Goal: Task Accomplishment & Management: Complete application form

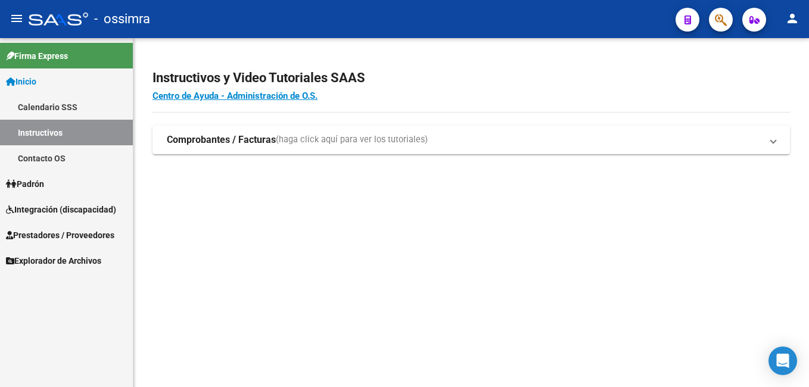
click at [53, 209] on span "Integración (discapacidad)" at bounding box center [61, 209] width 110 height 13
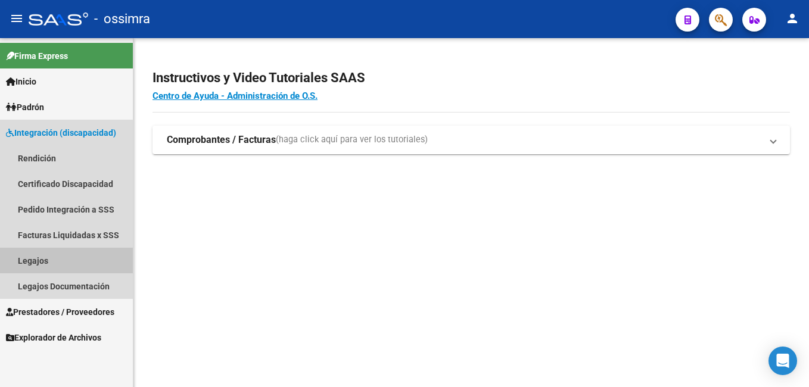
click at [41, 259] on link "Legajos" at bounding box center [66, 261] width 133 height 26
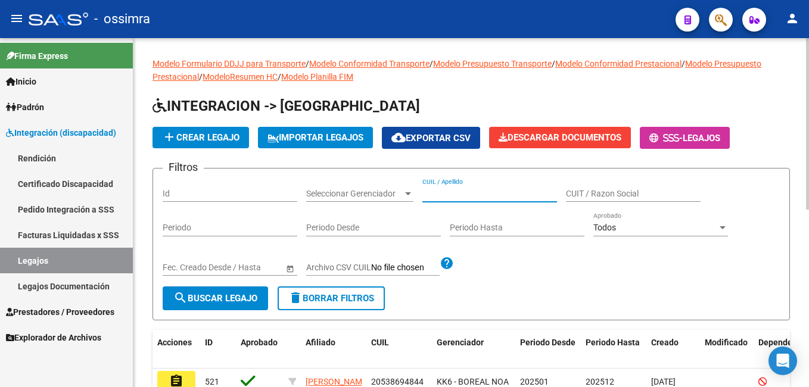
click at [465, 191] on input "CUIL / Apellido" at bounding box center [489, 194] width 135 height 10
paste input "20364205660"
type input "20364205660"
click at [220, 298] on span "search Buscar Legajo" at bounding box center [215, 298] width 84 height 11
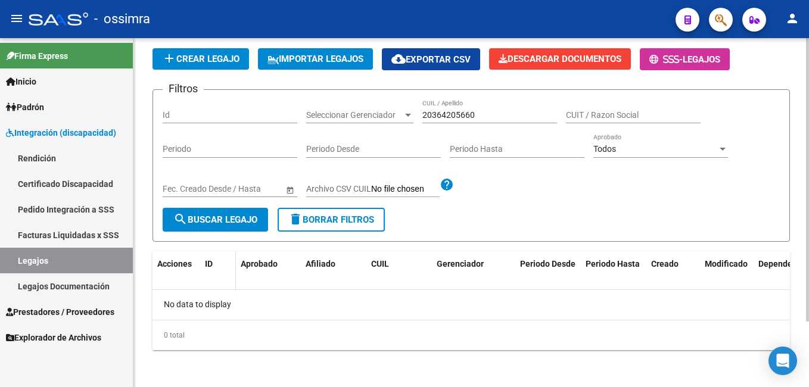
scroll to position [80, 0]
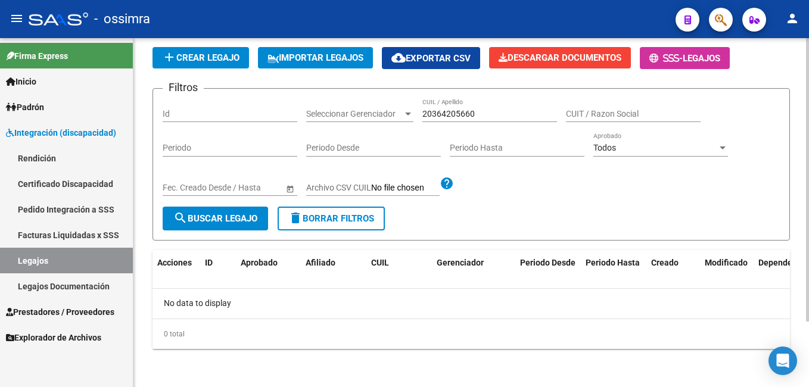
click at [209, 56] on span "add Crear Legajo" at bounding box center [200, 57] width 77 height 11
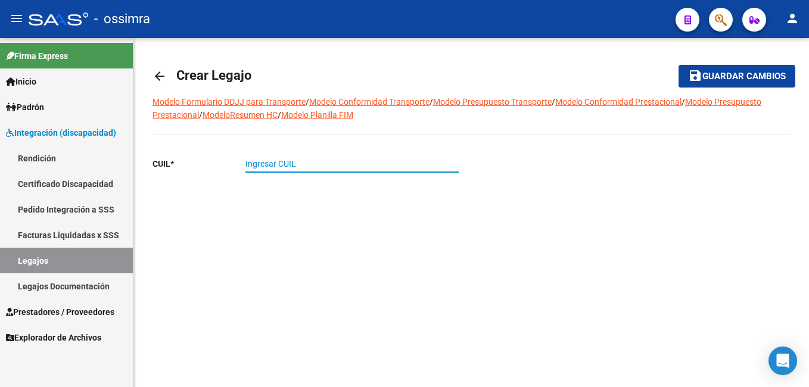
click at [272, 164] on input "Ingresar CUIL" at bounding box center [351, 164] width 213 height 10
paste input "20-36420566-0"
type input "20-36420566-0"
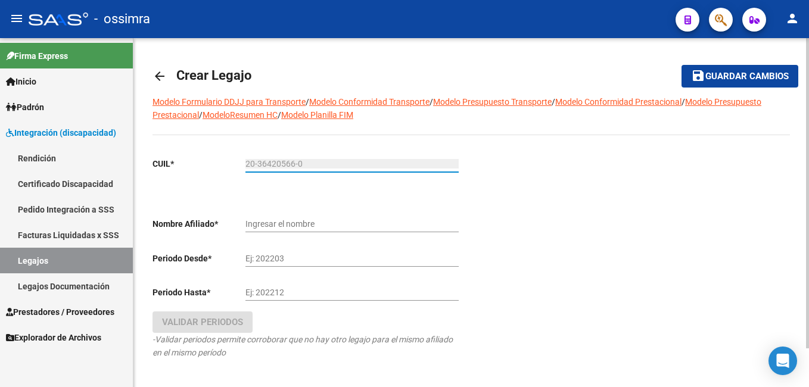
type input "[PERSON_NAME] [PERSON_NAME]"
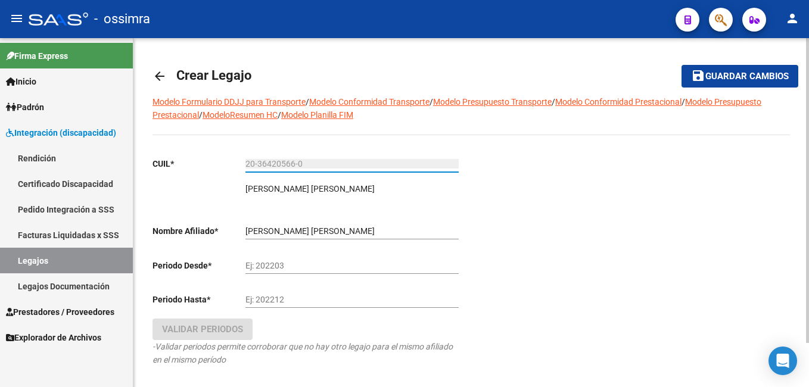
type input "20-36420566-0"
click at [301, 268] on input "Ej: 202203" at bounding box center [351, 266] width 213 height 10
click at [682, 65] on button "save Guardar cambios" at bounding box center [740, 76] width 117 height 22
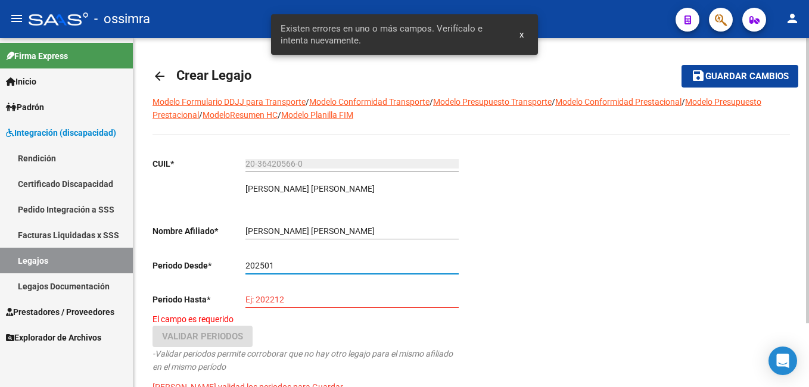
type input "202501"
click at [300, 294] on div "Ej: 202212" at bounding box center [351, 296] width 213 height 24
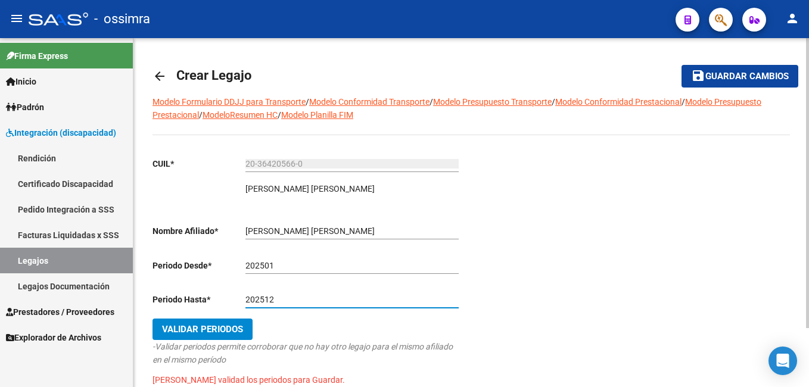
scroll to position [60, 0]
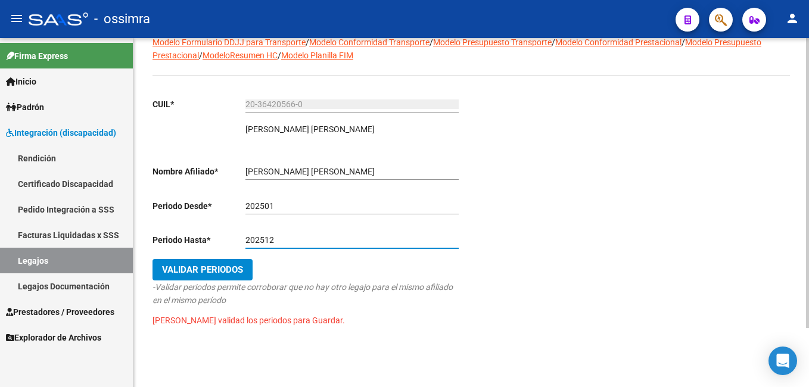
type input "202512"
click at [199, 269] on span "Validar Periodos" at bounding box center [202, 270] width 81 height 11
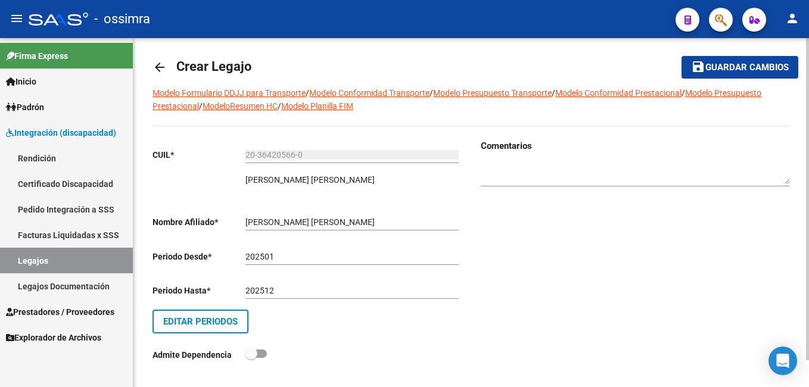
scroll to position [0, 0]
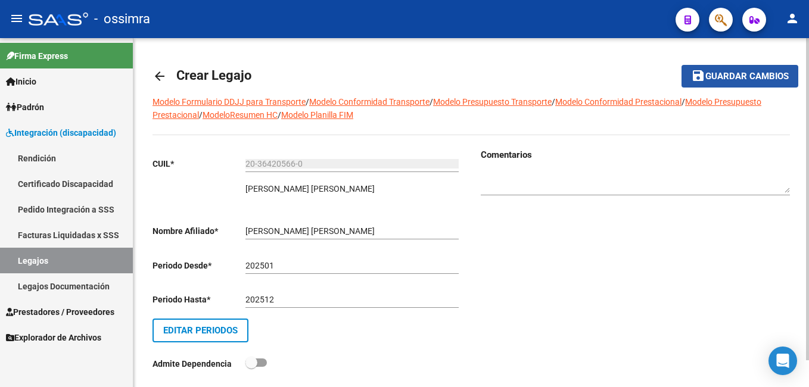
click at [732, 74] on span "Guardar cambios" at bounding box center [746, 76] width 83 height 11
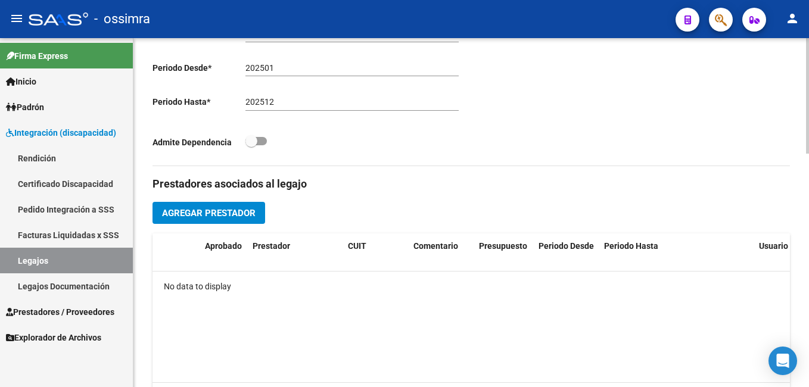
scroll to position [357, 0]
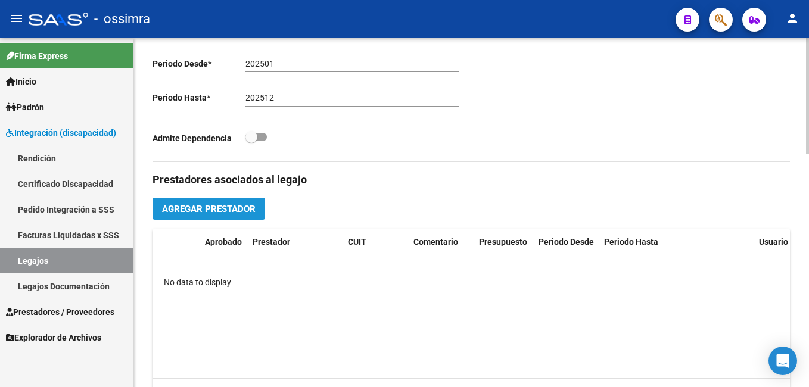
click at [228, 209] on span "Agregar Prestador" at bounding box center [209, 209] width 94 height 11
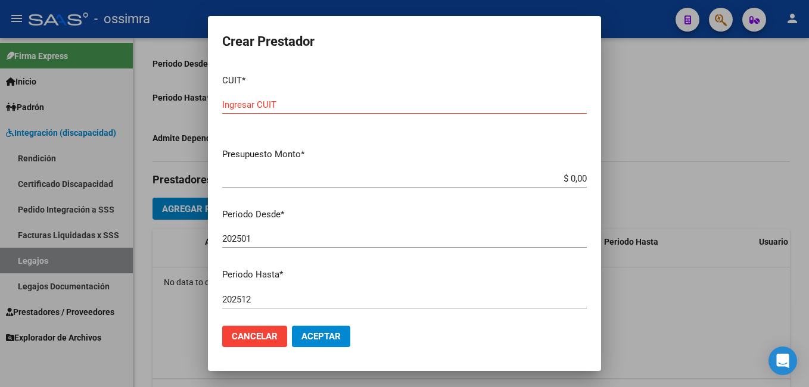
click at [399, 98] on div "Ingresar CUIT" at bounding box center [404, 105] width 365 height 18
paste input "30-71525424-3"
type input "30-71525424-3"
click at [315, 175] on input "$ 0,00" at bounding box center [404, 178] width 365 height 11
click at [425, 265] on mat-dialog-content "CUIT * 30-71525424-3 Ingresar CUIT ARCA [PERSON_NAME] Presupuesto Monto * $ 0,0…" at bounding box center [404, 191] width 393 height 252
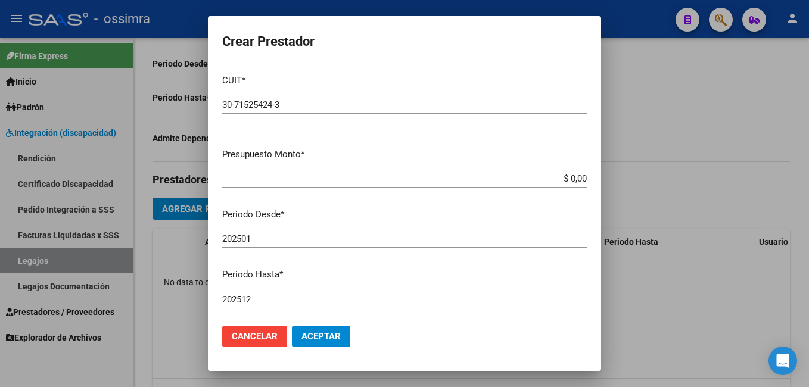
click at [581, 176] on app-form-text-field "Presupuesto Monto * $ 0,00 Ingresar el monto" at bounding box center [409, 166] width 374 height 37
click at [579, 178] on app-form-text-field "Presupuesto Monto * $ 0,00 Ingresar el monto" at bounding box center [409, 166] width 374 height 37
click at [575, 178] on input "$ 0,00" at bounding box center [404, 178] width 365 height 11
drag, startPoint x: 577, startPoint y: 176, endPoint x: 553, endPoint y: 178, distance: 24.5
click at [553, 178] on input "$ 0,00" at bounding box center [404, 178] width 365 height 11
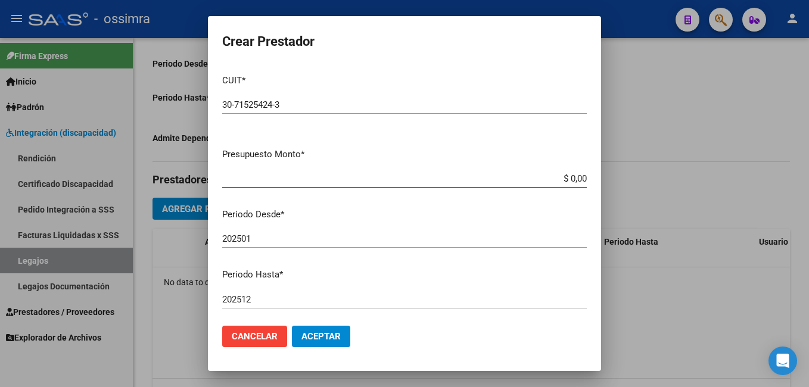
paste input "3.540.814.47"
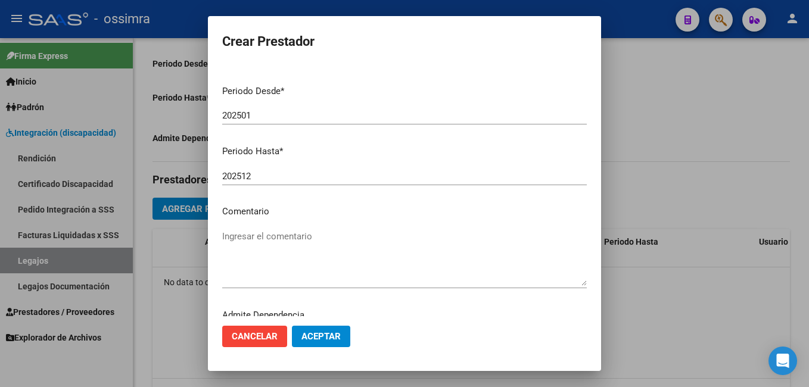
scroll to position [156, 0]
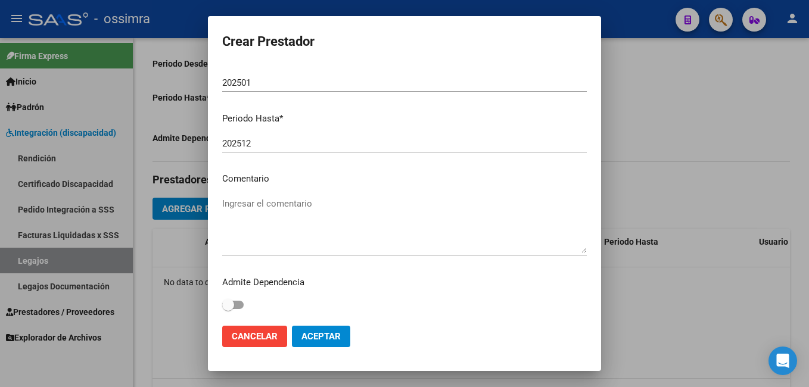
type input "$ 3.540.814,47"
click at [439, 290] on div "Admite Dependencia" at bounding box center [404, 295] width 365 height 38
click at [224, 237] on textarea "Ingresar el comentario" at bounding box center [404, 225] width 365 height 56
paste textarea "Cod. 94 Rehabilitacion- Internacion"
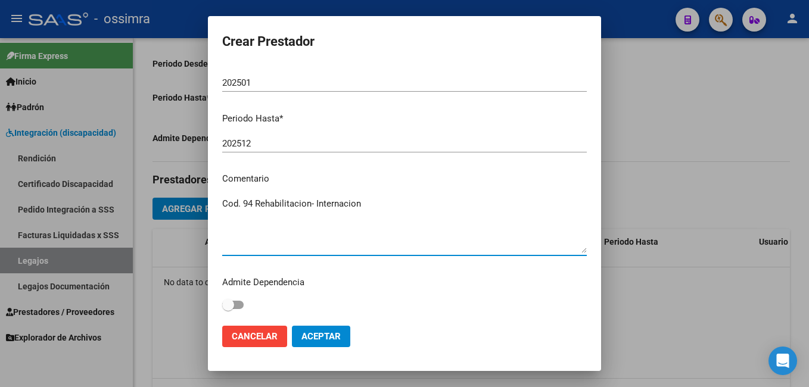
click at [341, 204] on textarea "Cod. 94 Rehabilitacion- Internacion" at bounding box center [404, 225] width 365 height 56
type textarea "Cod. 94 Rehabilitacion- Internación"
click at [243, 302] on label at bounding box center [232, 305] width 21 height 14
click at [228, 309] on input "checkbox" at bounding box center [228, 309] width 1 height 1
click at [222, 303] on span at bounding box center [232, 305] width 21 height 8
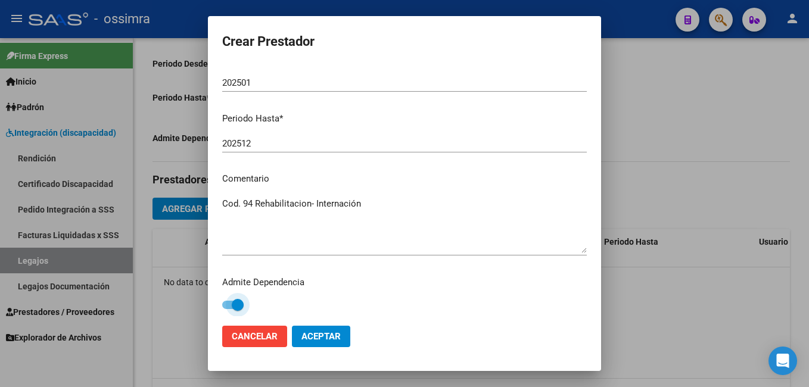
click at [228, 309] on input "checkbox" at bounding box center [228, 309] width 1 height 1
checkbox input "false"
click at [326, 337] on span "Aceptar" at bounding box center [320, 336] width 39 height 11
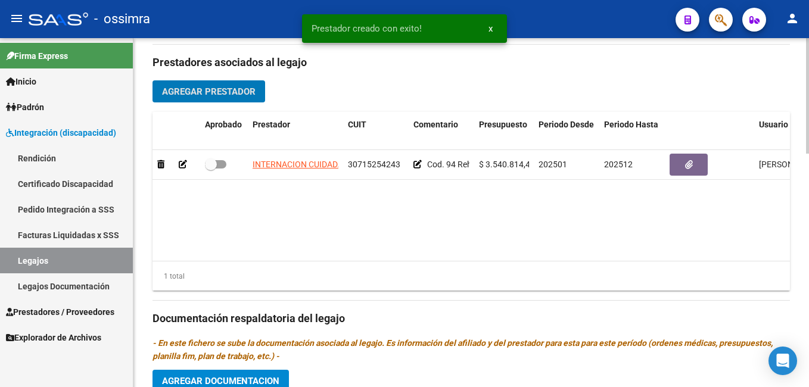
scroll to position [477, 0]
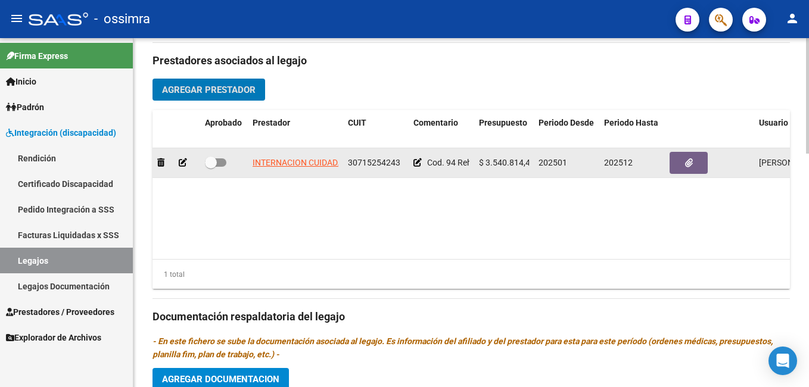
click at [223, 164] on span at bounding box center [215, 162] width 21 height 8
click at [211, 167] on input "checkbox" at bounding box center [210, 167] width 1 height 1
checkbox input "true"
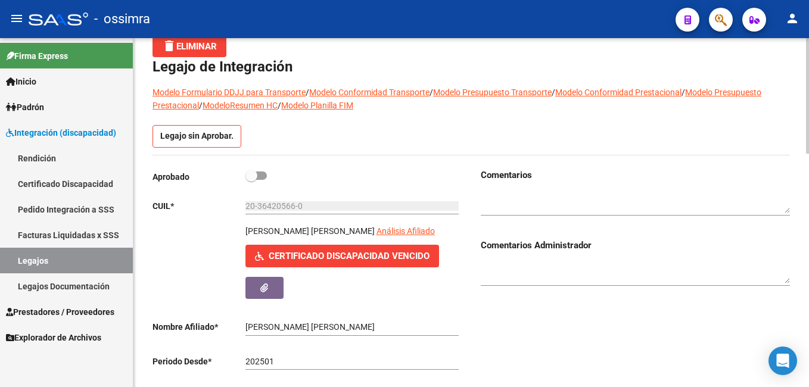
scroll to position [0, 0]
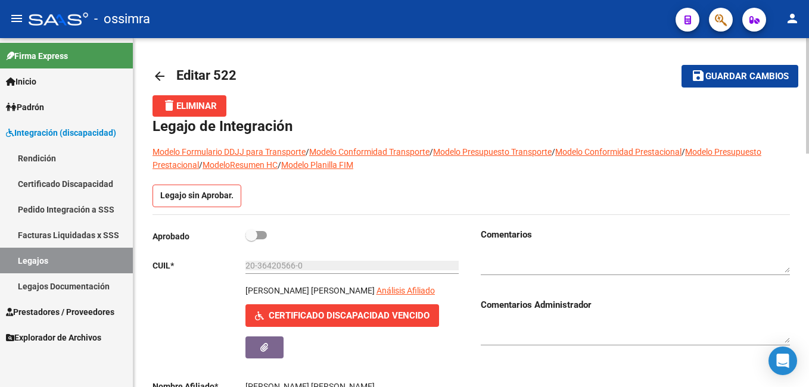
click at [748, 77] on span "Guardar cambios" at bounding box center [746, 76] width 83 height 11
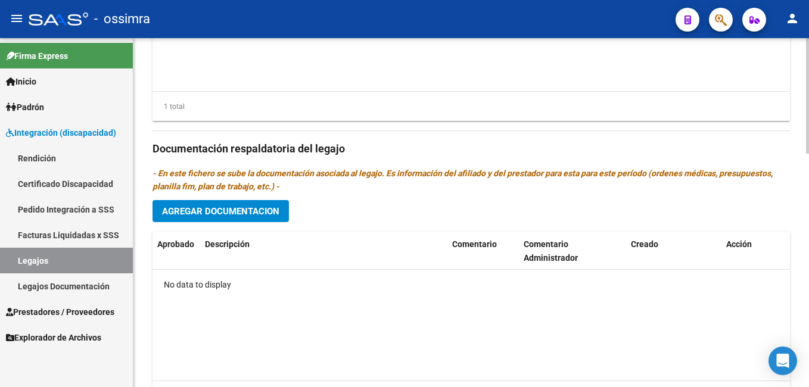
scroll to position [707, 0]
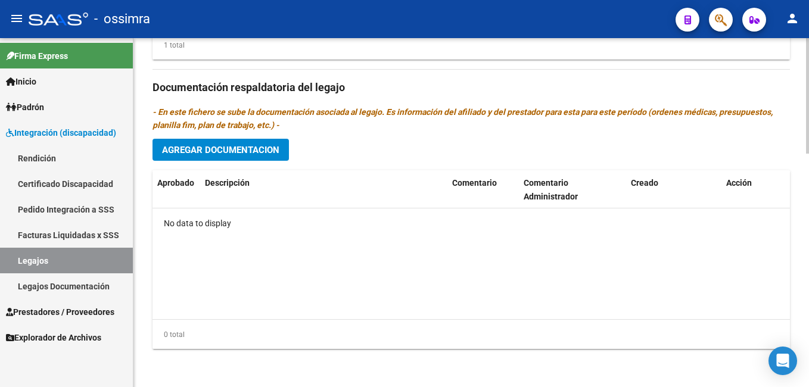
click at [219, 150] on span "Agregar Documentacion" at bounding box center [220, 150] width 117 height 11
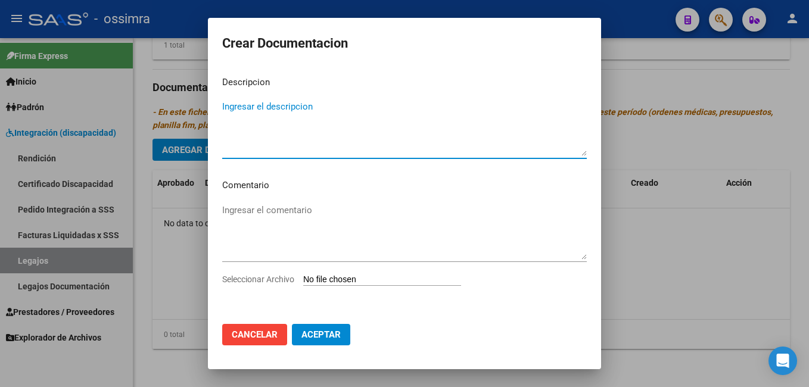
click at [260, 145] on textarea "Ingresar el descripcion" at bounding box center [404, 128] width 365 height 56
click at [253, 105] on textarea "Ingresar el descripcion" at bounding box center [404, 128] width 365 height 56
type textarea "CUD"
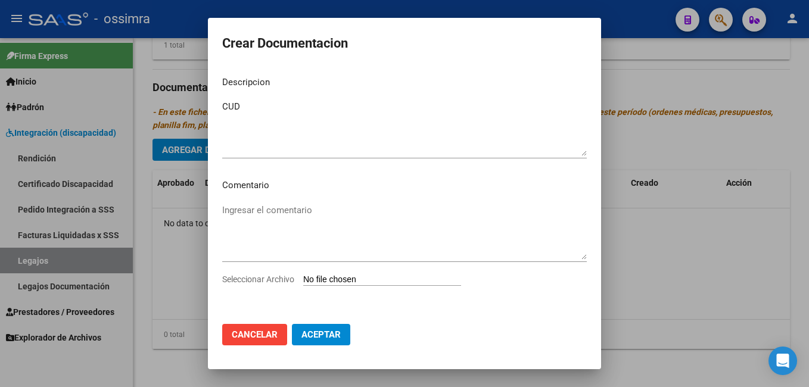
click at [332, 279] on input "Seleccionar Archivo" at bounding box center [382, 280] width 158 height 11
type input "C:\fakepath\PDF 1- [PERSON_NAME] [PERSON_NAME].pdf"
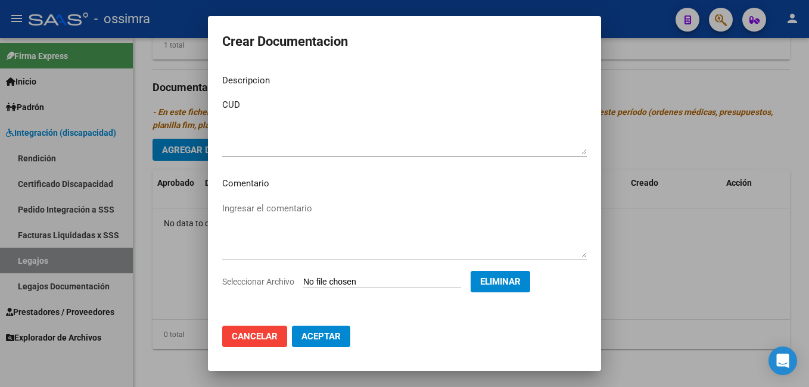
click at [321, 332] on span "Aceptar" at bounding box center [320, 336] width 39 height 11
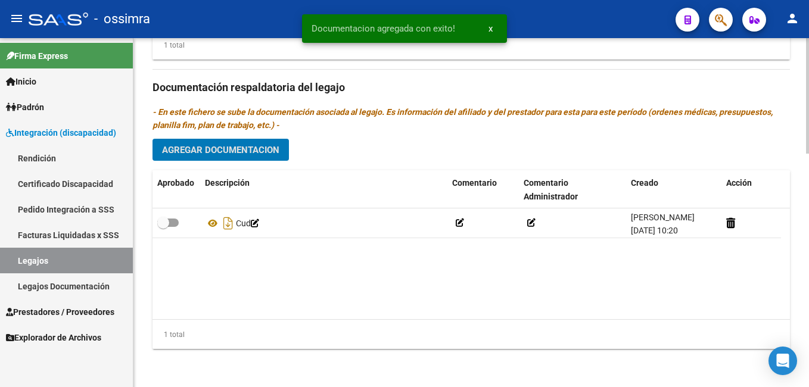
click at [232, 151] on span "Agregar Documentacion" at bounding box center [220, 150] width 117 height 11
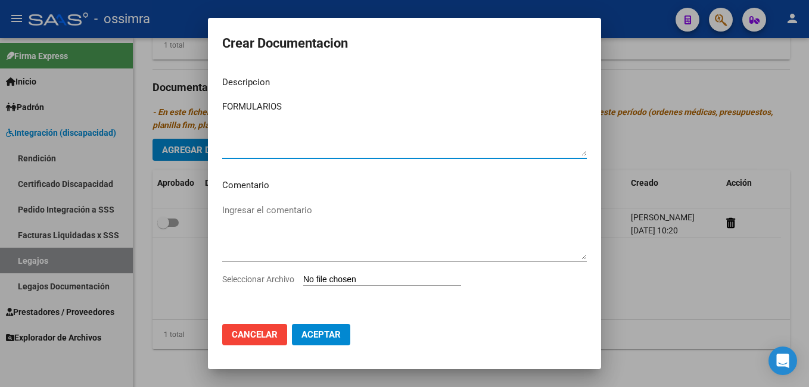
type textarea "FORMULARIOS"
click at [355, 280] on input "Seleccionar Archivo" at bounding box center [382, 280] width 158 height 11
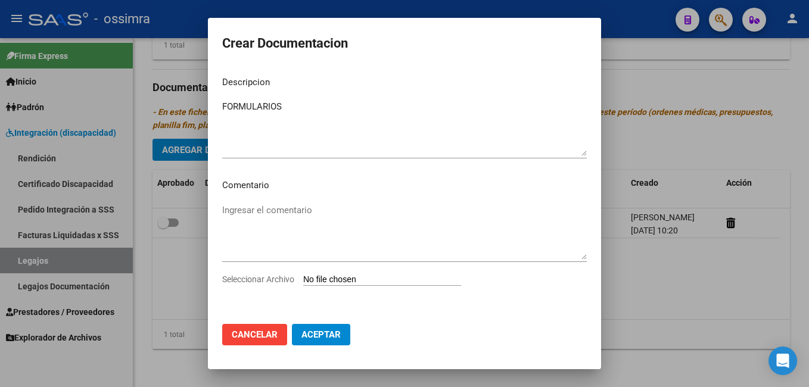
type input "C:\fakepath\PDF 2- [PERSON_NAME] [PERSON_NAME].pdf"
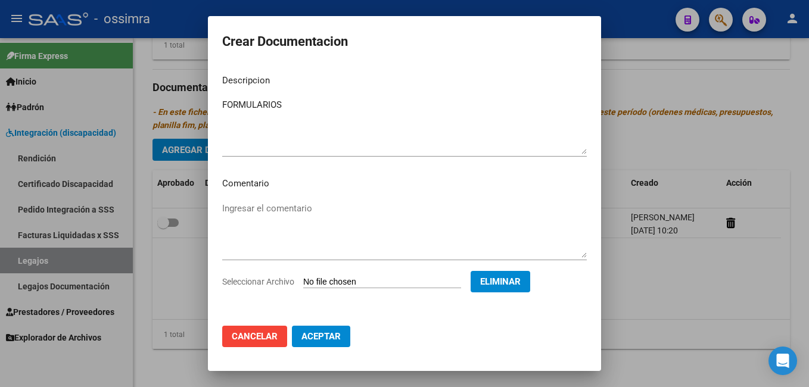
click at [322, 335] on span "Aceptar" at bounding box center [320, 336] width 39 height 11
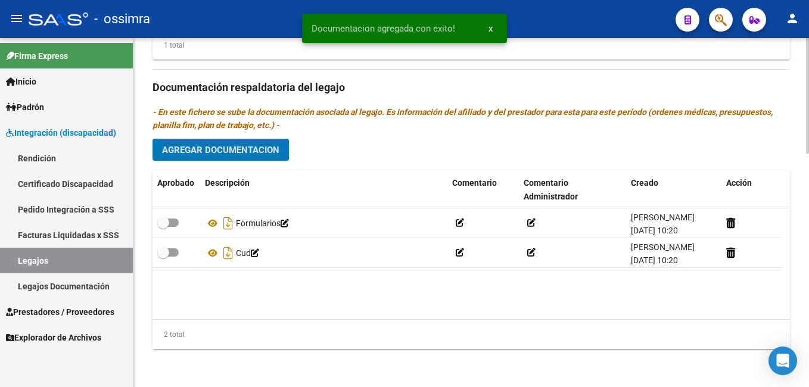
click at [218, 154] on span "Agregar Documentacion" at bounding box center [220, 150] width 117 height 11
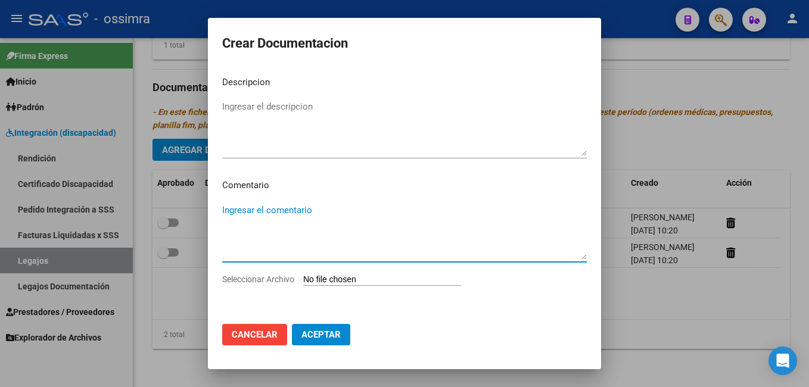
click at [440, 229] on textarea "Ingresar el comentario" at bounding box center [404, 232] width 365 height 56
click at [237, 105] on textarea "Ingresar el descripcion" at bounding box center [404, 128] width 365 height 56
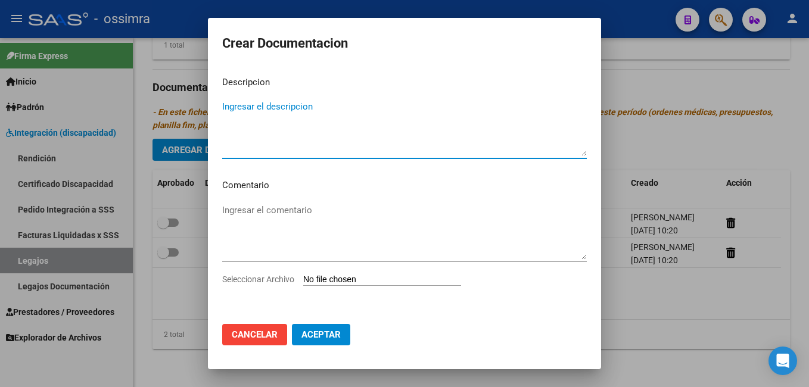
paste textarea "Rehabilitacion- Internacion"
click at [300, 102] on textarea "Rehabilitacion- Internacion" at bounding box center [404, 128] width 365 height 56
type textarea "Rehabilitacion- Internación"
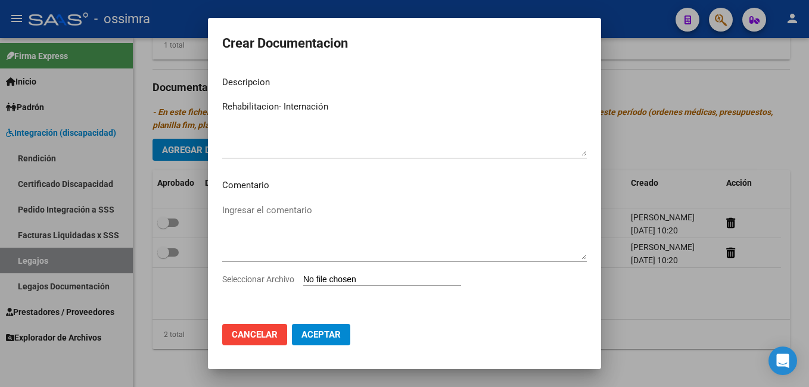
click at [308, 278] on input "Seleccionar Archivo" at bounding box center [382, 280] width 158 height 11
type input "C:\fakepath\PDF 3 - [PERSON_NAME] [PERSON_NAME].pdf"
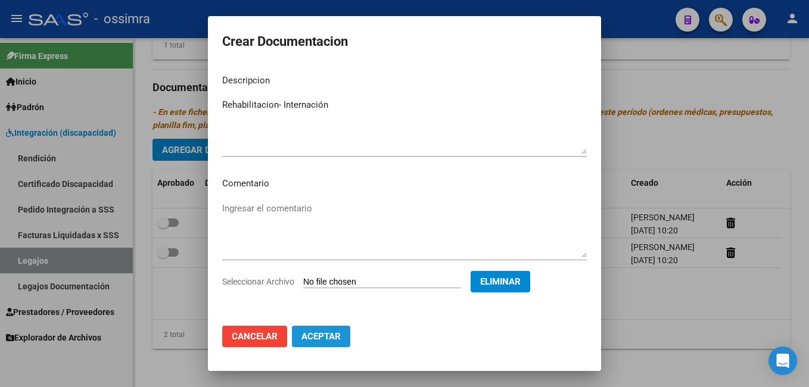
click at [318, 334] on span "Aceptar" at bounding box center [320, 336] width 39 height 11
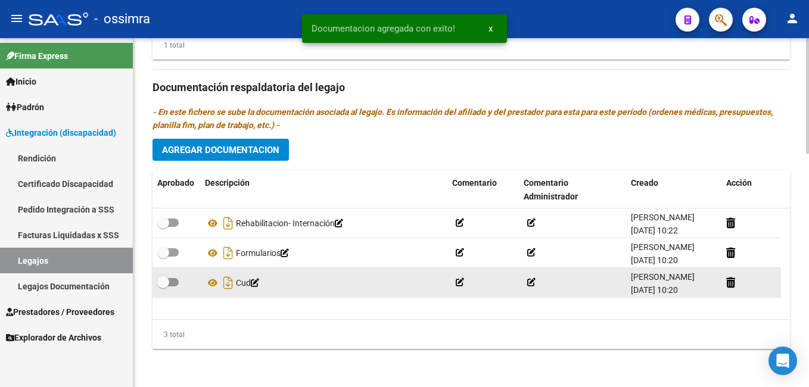
click at [179, 283] on div at bounding box center [176, 282] width 38 height 15
click at [176, 281] on span at bounding box center [167, 282] width 21 height 8
click at [163, 287] on input "checkbox" at bounding box center [163, 287] width 1 height 1
checkbox input "true"
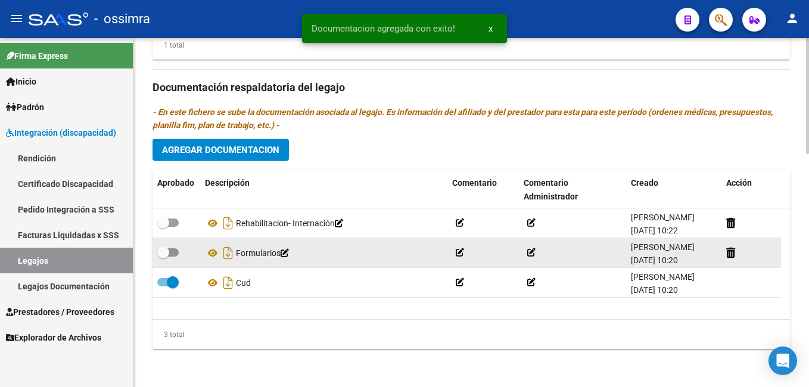
click at [176, 254] on span at bounding box center [167, 252] width 21 height 8
click at [163, 257] on input "checkbox" at bounding box center [163, 257] width 1 height 1
checkbox input "true"
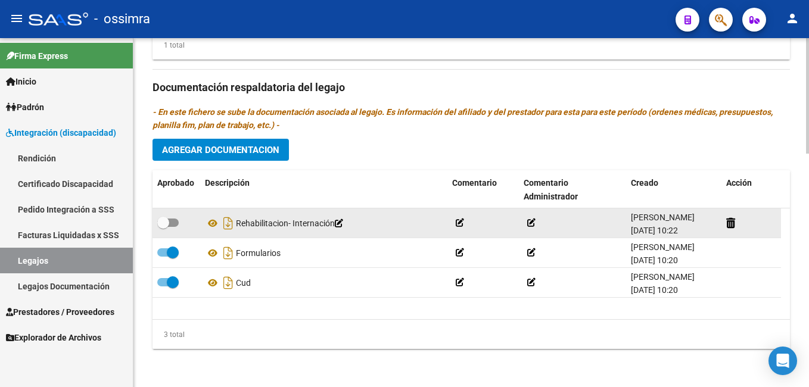
click at [176, 222] on span at bounding box center [167, 223] width 21 height 8
click at [163, 227] on input "checkbox" at bounding box center [163, 227] width 1 height 1
checkbox input "true"
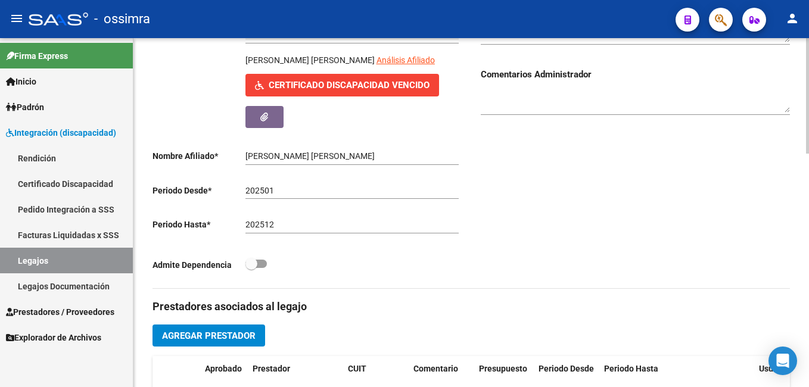
scroll to position [0, 0]
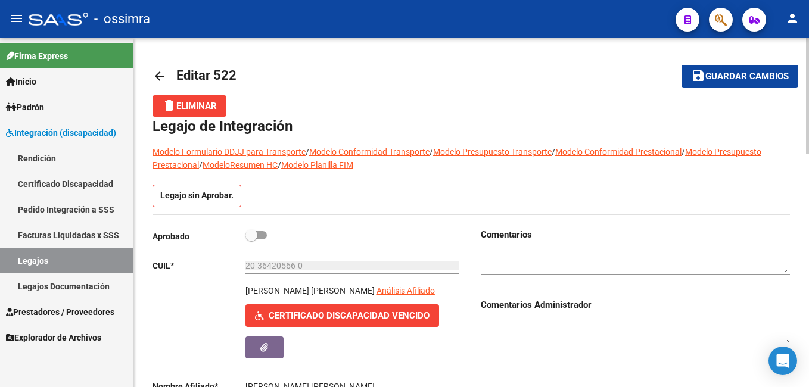
click at [743, 74] on span "Guardar cambios" at bounding box center [746, 76] width 83 height 11
click at [265, 235] on span at bounding box center [255, 235] width 21 height 8
click at [251, 239] on input "checkbox" at bounding box center [251, 239] width 1 height 1
checkbox input "true"
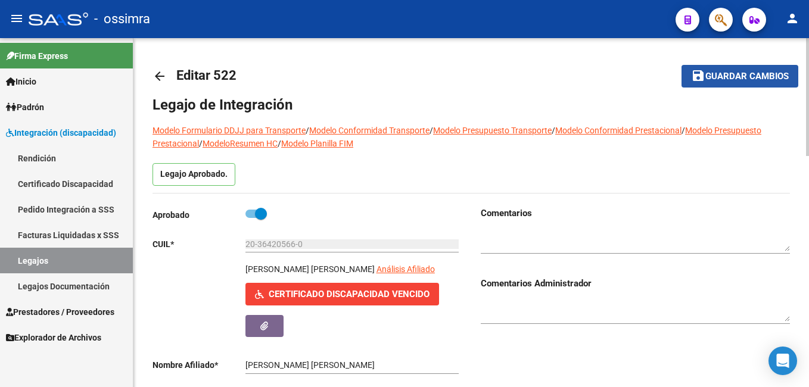
click at [753, 77] on span "Guardar cambios" at bounding box center [746, 76] width 83 height 11
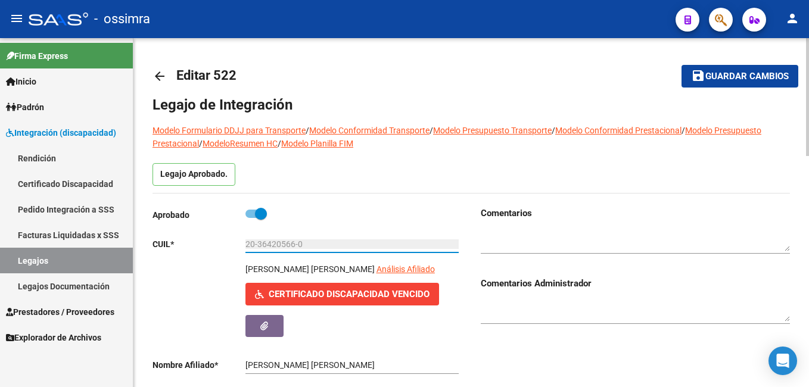
drag, startPoint x: 249, startPoint y: 242, endPoint x: 311, endPoint y: 245, distance: 62.0
click at [311, 245] on input "20-36420566-0" at bounding box center [351, 244] width 213 height 10
drag, startPoint x: 311, startPoint y: 245, endPoint x: 288, endPoint y: 242, distance: 23.4
click at [198, 291] on div "[PERSON_NAME] [PERSON_NAME] Análisis Afiliado Certificado Discapacidad Vencido …" at bounding box center [307, 300] width 309 height 74
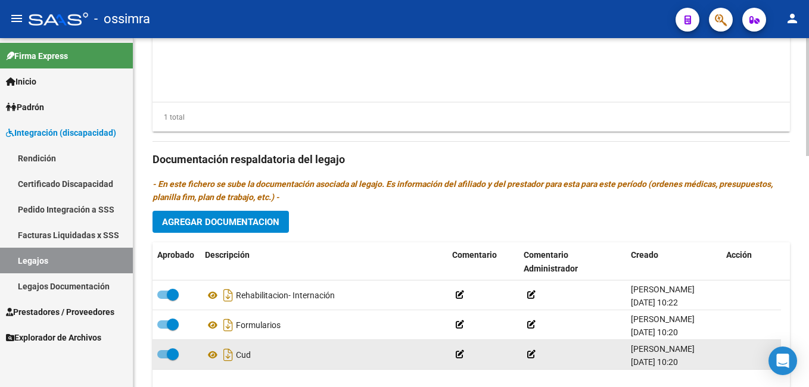
scroll to position [686, 0]
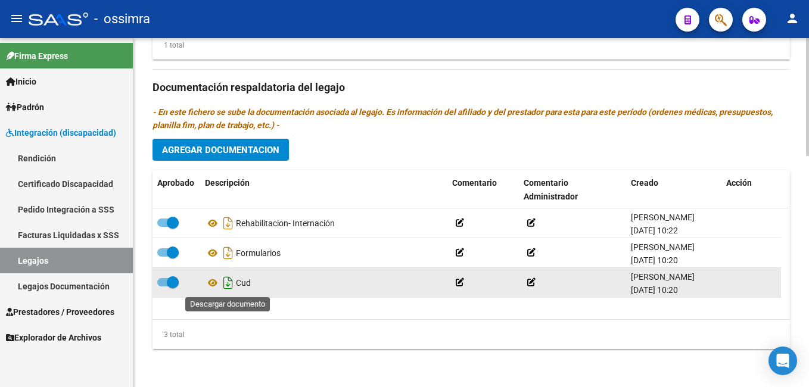
click at [226, 284] on icon "Descargar documento" at bounding box center [227, 282] width 15 height 19
click at [38, 108] on span "Padrón" at bounding box center [25, 107] width 38 height 13
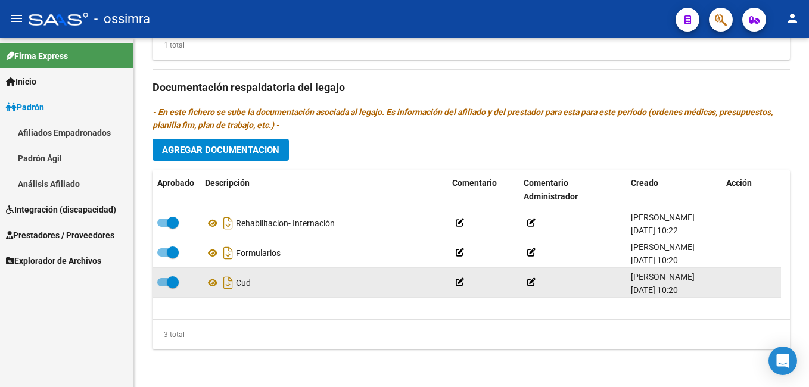
click at [48, 216] on link "Integración (discapacidad)" at bounding box center [66, 210] width 133 height 26
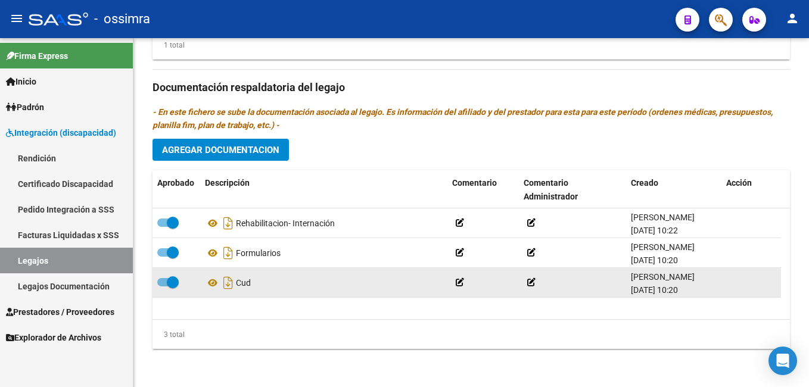
click at [38, 188] on link "Certificado Discapacidad" at bounding box center [66, 184] width 133 height 26
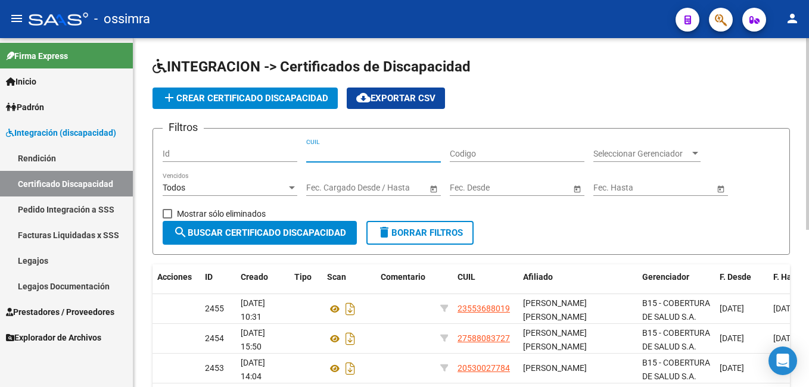
click at [377, 155] on input "CUIL" at bounding box center [373, 154] width 135 height 10
paste input "20-36420566-0"
type input "20-36420566-0"
click at [270, 237] on span "search Buscar Certificado Discapacidad" at bounding box center [259, 233] width 173 height 11
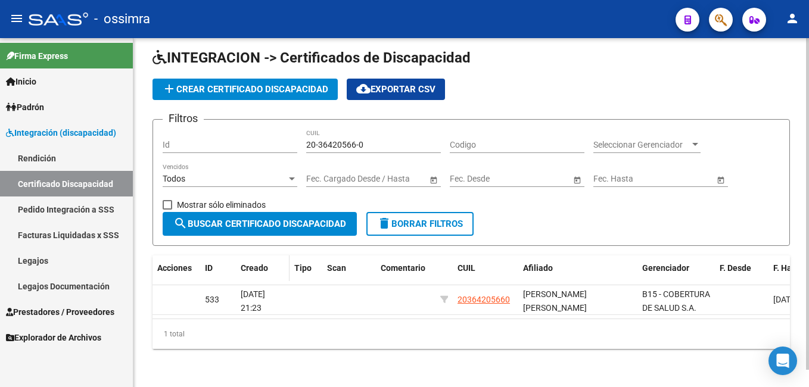
scroll to position [18, 0]
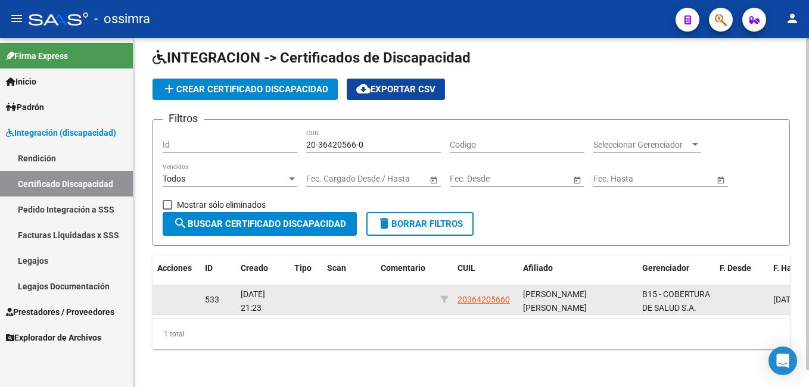
click at [175, 288] on datatable-body-cell at bounding box center [177, 299] width 48 height 29
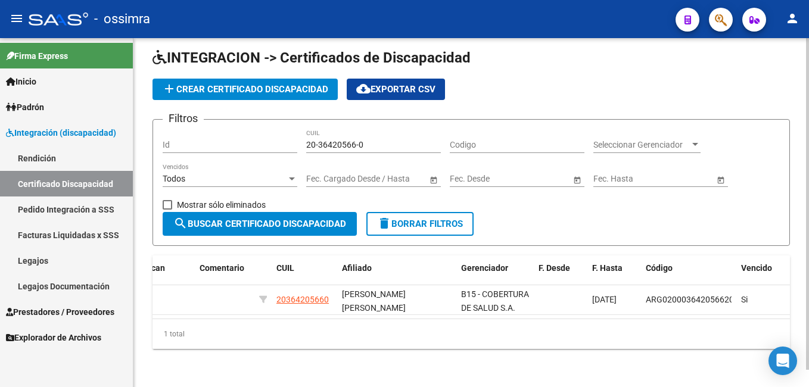
scroll to position [0, 0]
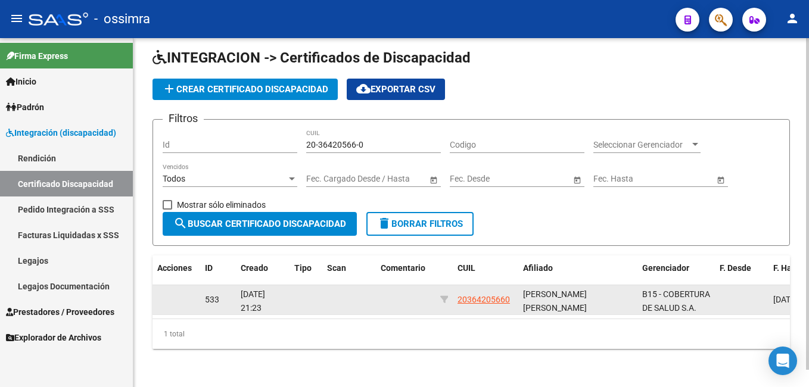
click at [209, 295] on span "533" at bounding box center [212, 300] width 14 height 10
click at [181, 291] on datatable-body-cell at bounding box center [177, 299] width 48 height 29
drag, startPoint x: 181, startPoint y: 291, endPoint x: 323, endPoint y: 298, distance: 142.6
click at [323, 298] on datatable-body-cell at bounding box center [349, 299] width 54 height 29
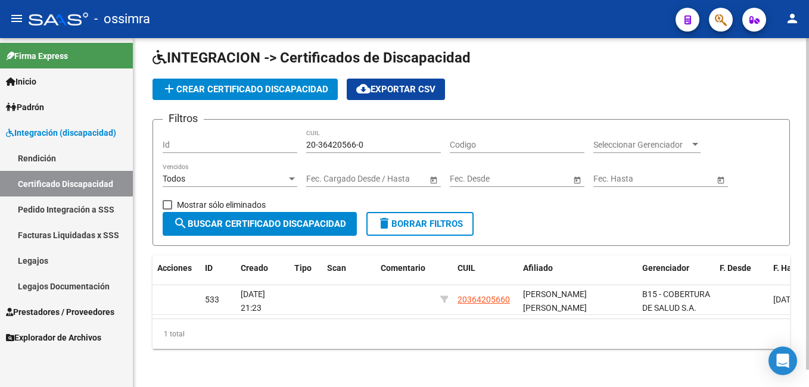
click at [223, 219] on span "search Buscar Certificado Discapacidad" at bounding box center [259, 224] width 173 height 11
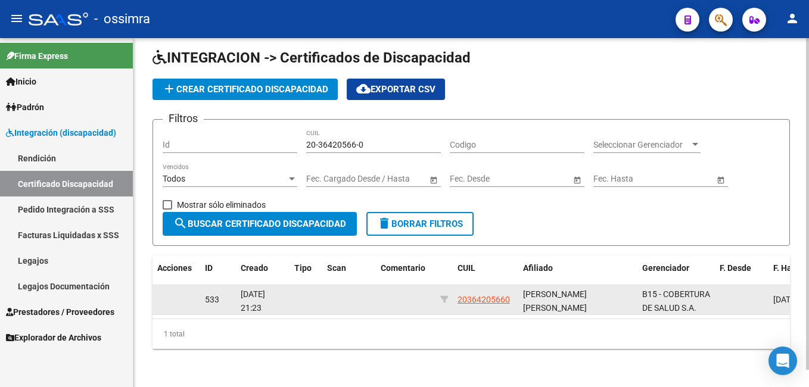
click at [325, 292] on datatable-body-cell at bounding box center [349, 299] width 54 height 29
click at [271, 293] on div "[DATE] 21:23" at bounding box center [263, 300] width 44 height 25
click at [247, 293] on span "[DATE] 21:23" at bounding box center [253, 301] width 24 height 23
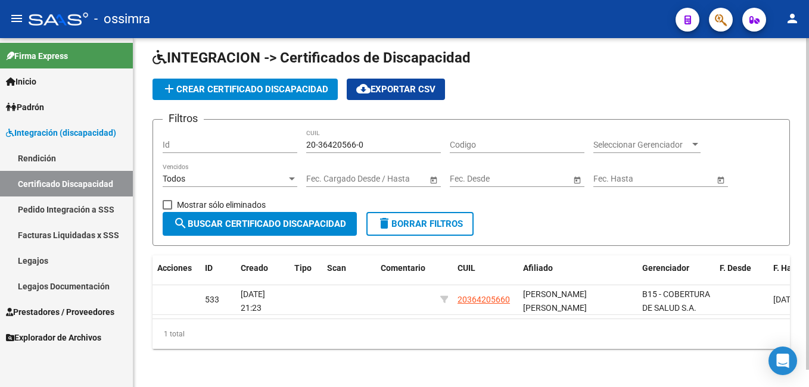
drag, startPoint x: 247, startPoint y: 293, endPoint x: 264, endPoint y: 345, distance: 55.0
click at [264, 346] on div "1 total" at bounding box center [471, 334] width 637 height 30
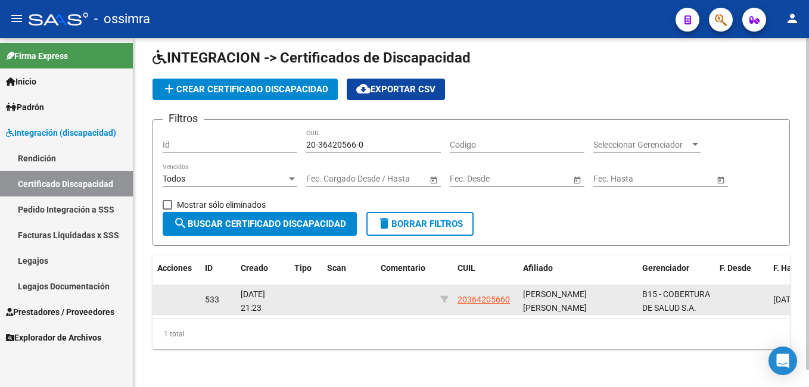
click at [175, 293] on datatable-body-cell at bounding box center [177, 299] width 48 height 29
drag, startPoint x: 175, startPoint y: 293, endPoint x: 241, endPoint y: 293, distance: 65.5
click at [238, 293] on datatable-body-cell "[DATE] 21:23" at bounding box center [263, 299] width 54 height 29
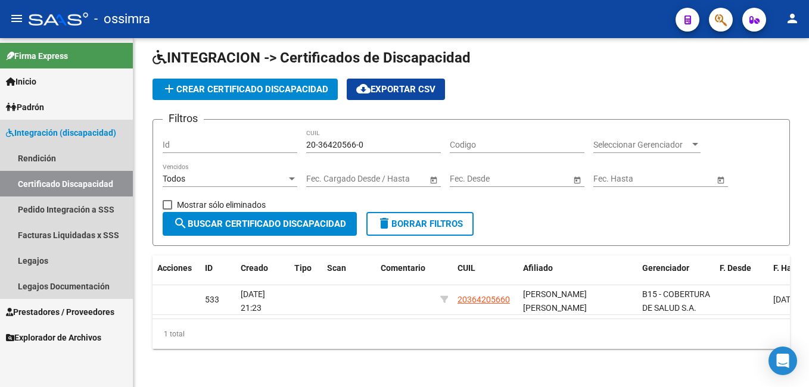
click at [38, 185] on link "Certificado Discapacidad" at bounding box center [66, 184] width 133 height 26
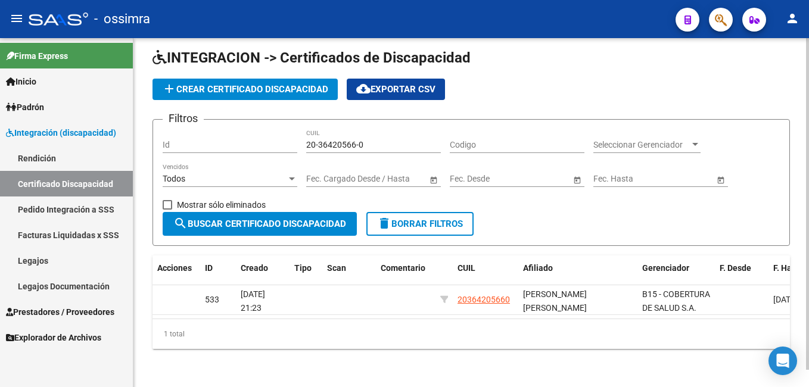
click at [403, 219] on span "delete Borrar Filtros" at bounding box center [420, 224] width 86 height 11
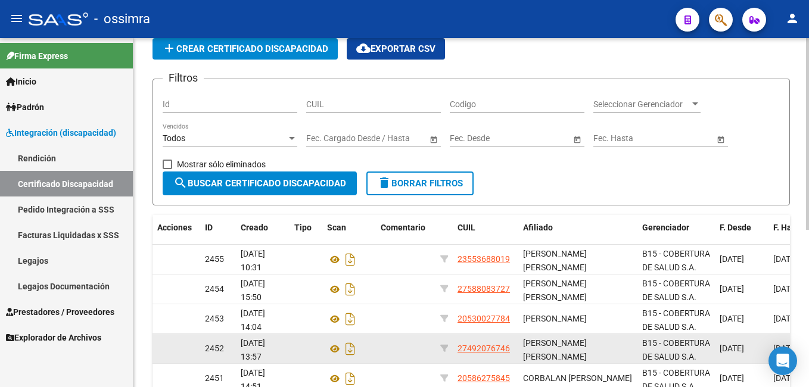
scroll to position [119, 0]
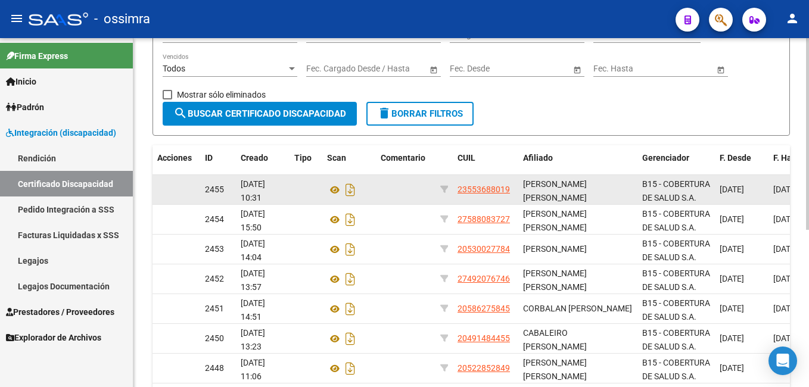
click at [175, 195] on datatable-body-cell at bounding box center [177, 189] width 48 height 29
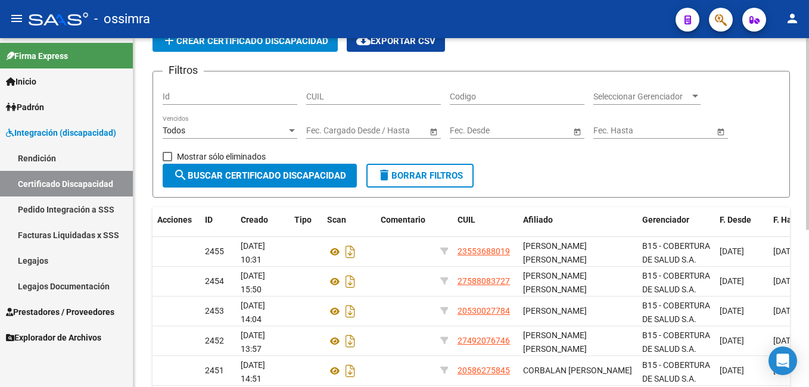
scroll to position [0, 0]
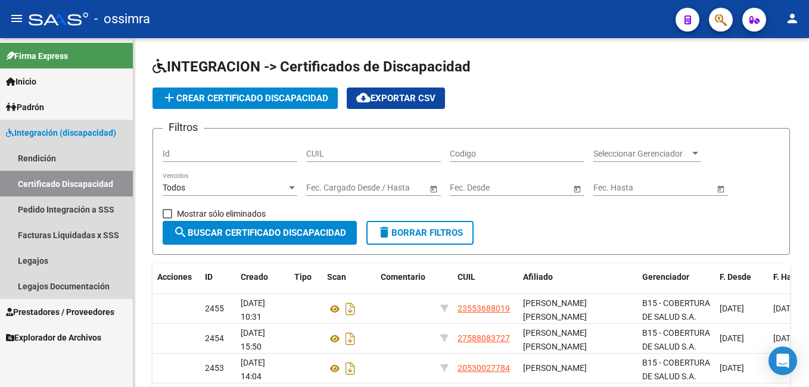
click at [54, 182] on link "Certificado Discapacidad" at bounding box center [66, 184] width 133 height 26
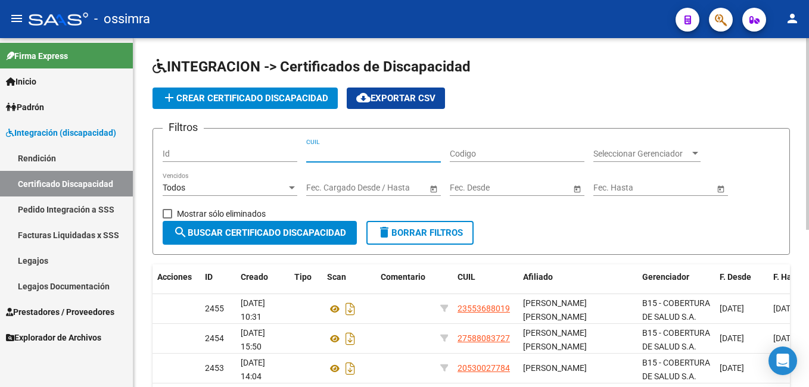
click at [387, 152] on input "CUIL" at bounding box center [373, 154] width 135 height 10
paste input "20-36420566-0"
type input "20-36420566-0"
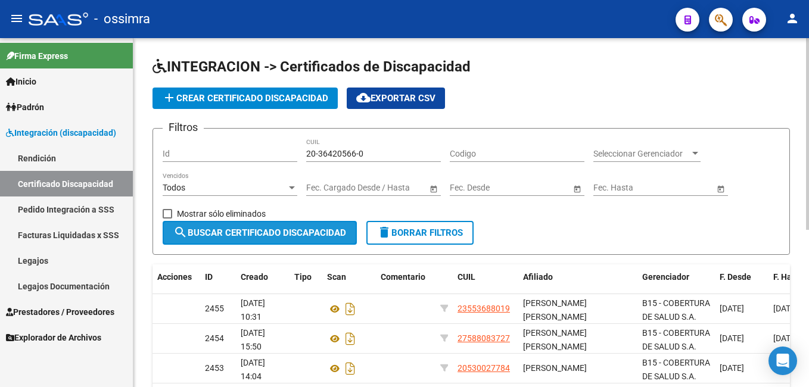
click at [273, 234] on span "search Buscar Certificado Discapacidad" at bounding box center [259, 233] width 173 height 11
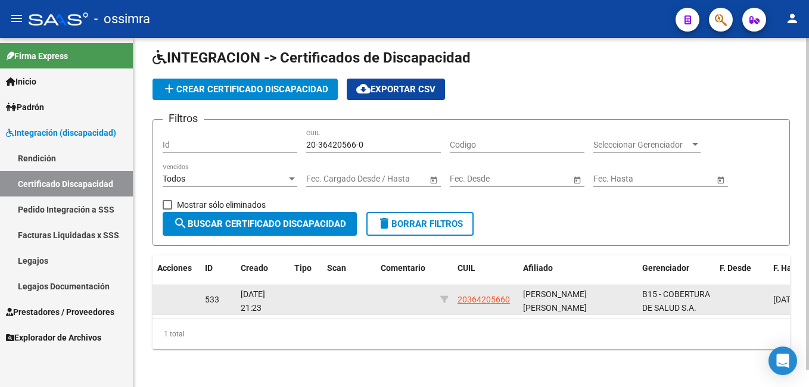
click at [172, 290] on datatable-body-cell at bounding box center [177, 299] width 48 height 29
drag, startPoint x: 172, startPoint y: 290, endPoint x: 307, endPoint y: 297, distance: 135.4
click at [307, 297] on datatable-body-cell at bounding box center [306, 299] width 33 height 29
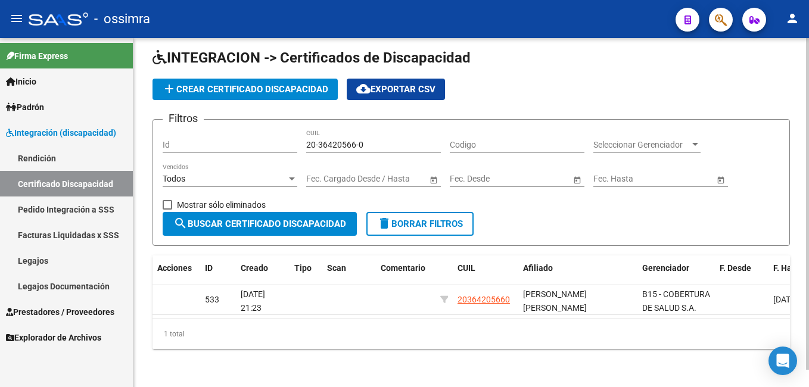
click at [220, 140] on input "Id" at bounding box center [230, 145] width 135 height 10
type input "533"
click at [278, 219] on span "search Buscar Certificado Discapacidad" at bounding box center [259, 224] width 173 height 11
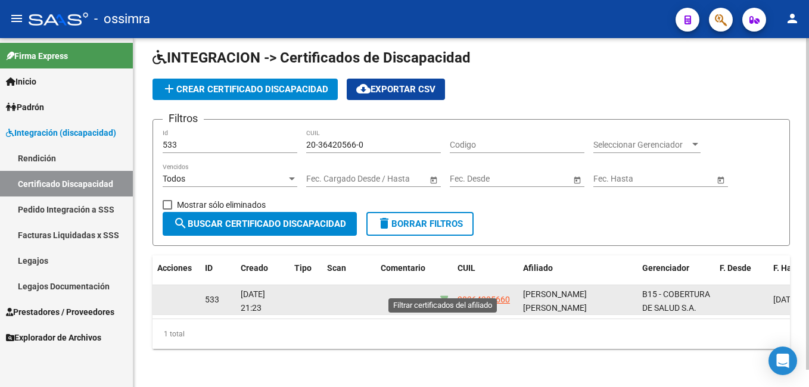
click at [443, 295] on icon at bounding box center [444, 299] width 8 height 8
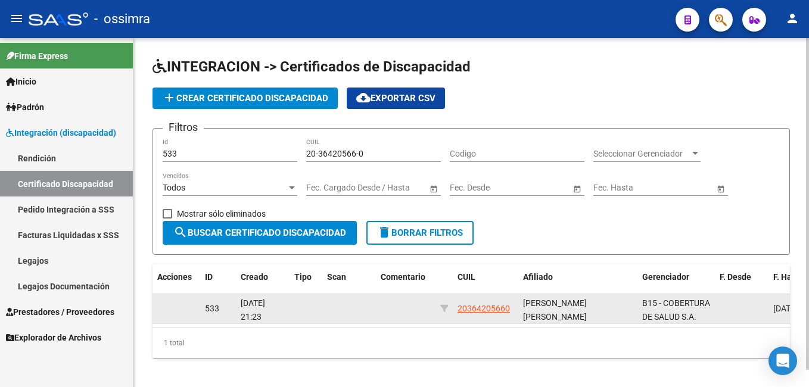
scroll to position [18, 0]
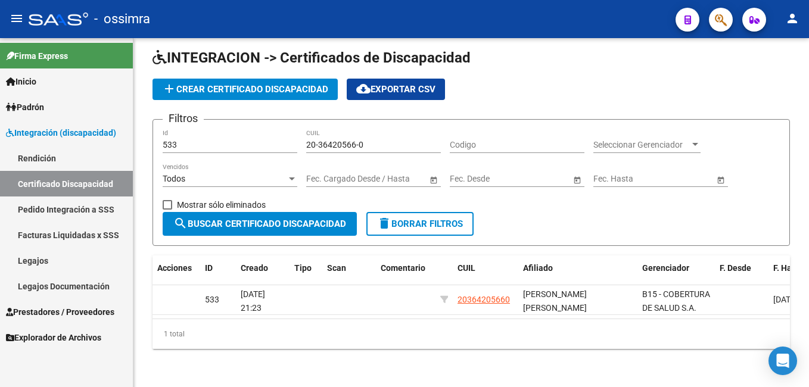
click at [68, 188] on link "Certificado Discapacidad" at bounding box center [66, 184] width 133 height 26
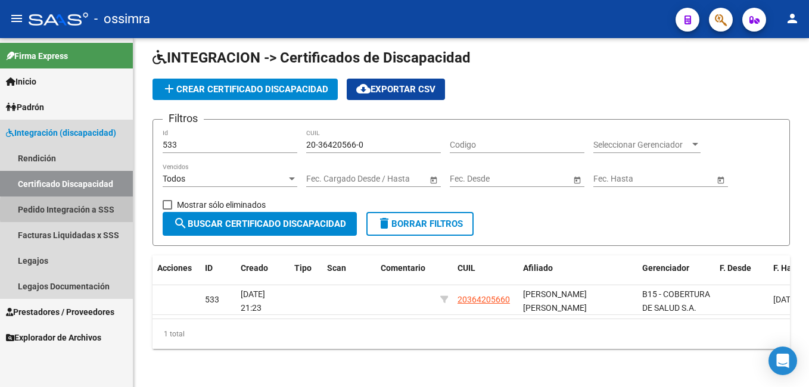
click at [98, 209] on link "Pedido Integración a SSS" at bounding box center [66, 210] width 133 height 26
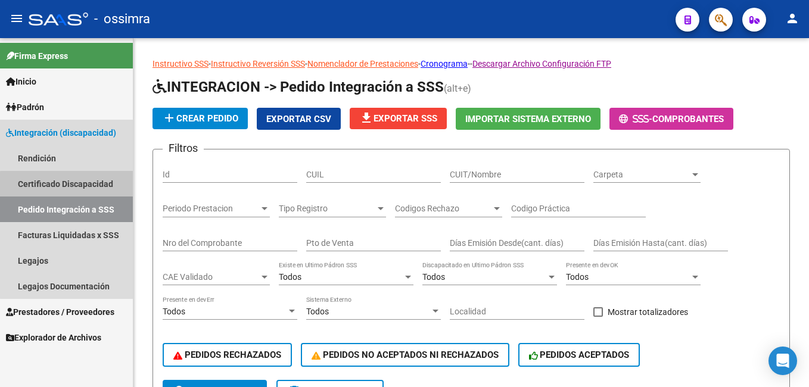
click at [93, 186] on link "Certificado Discapacidad" at bounding box center [66, 184] width 133 height 26
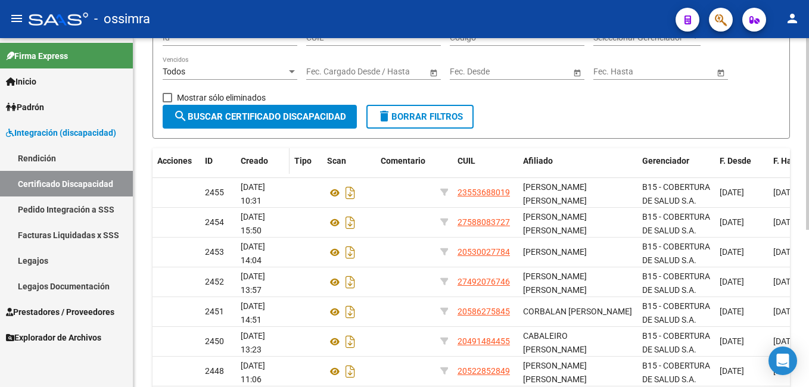
scroll to position [119, 0]
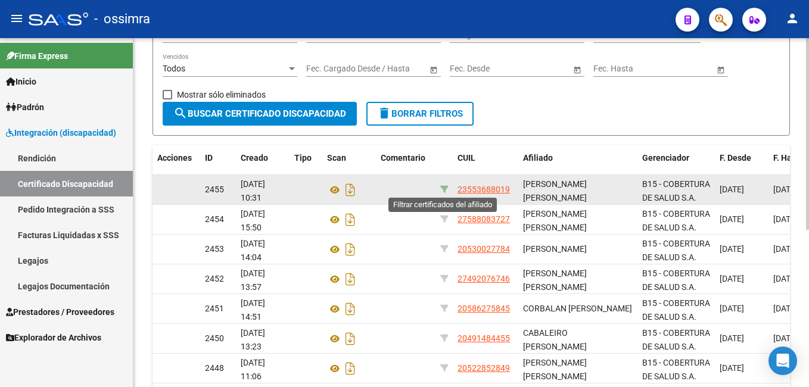
click at [445, 187] on icon at bounding box center [444, 189] width 8 height 8
type input "23-55368801-9"
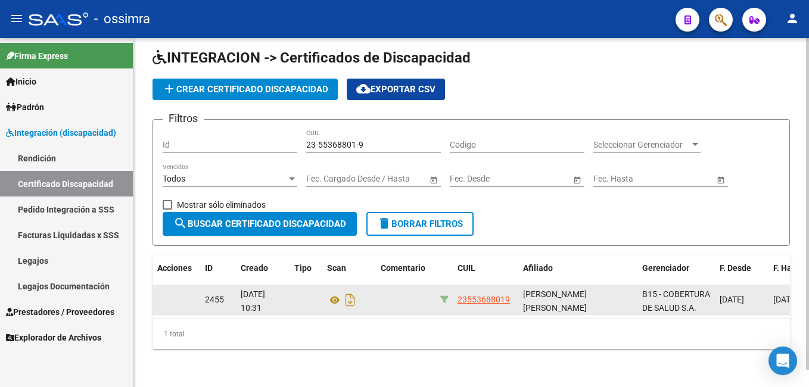
scroll to position [18, 0]
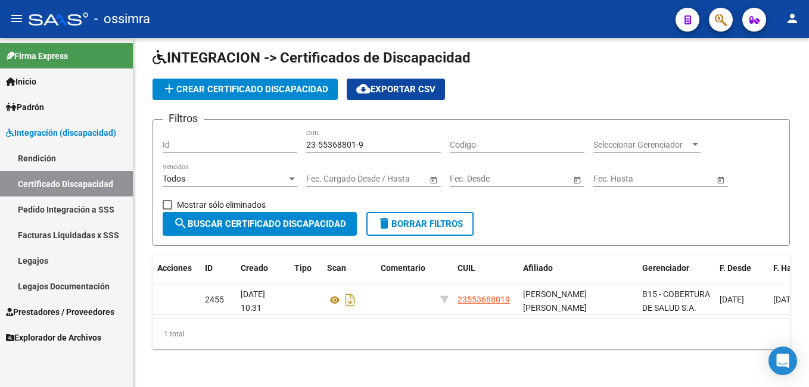
click at [90, 188] on link "Certificado Discapacidad" at bounding box center [66, 184] width 133 height 26
click at [91, 183] on link "Certificado Discapacidad" at bounding box center [66, 184] width 133 height 26
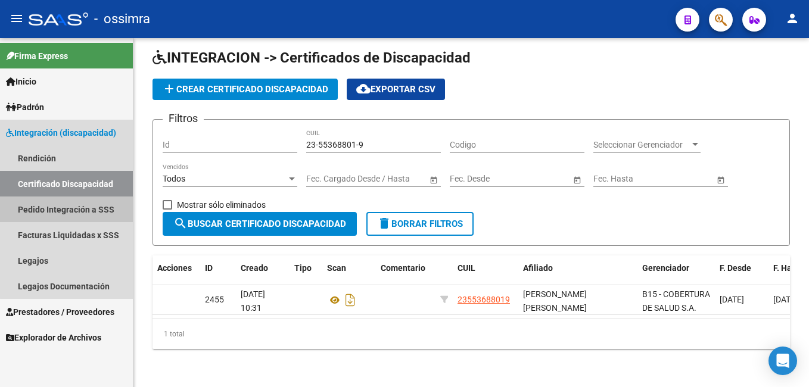
click at [87, 205] on link "Pedido Integración a SSS" at bounding box center [66, 210] width 133 height 26
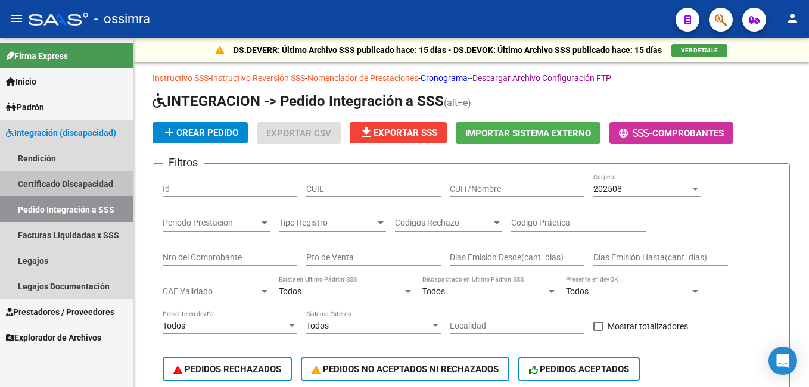
click at [86, 188] on link "Certificado Discapacidad" at bounding box center [66, 184] width 133 height 26
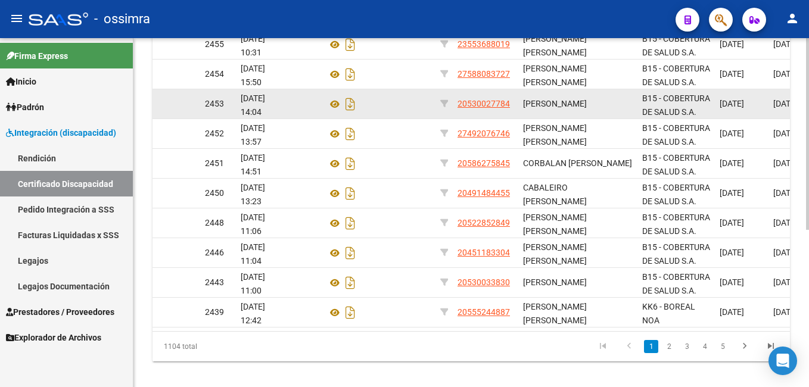
scroll to position [287, 0]
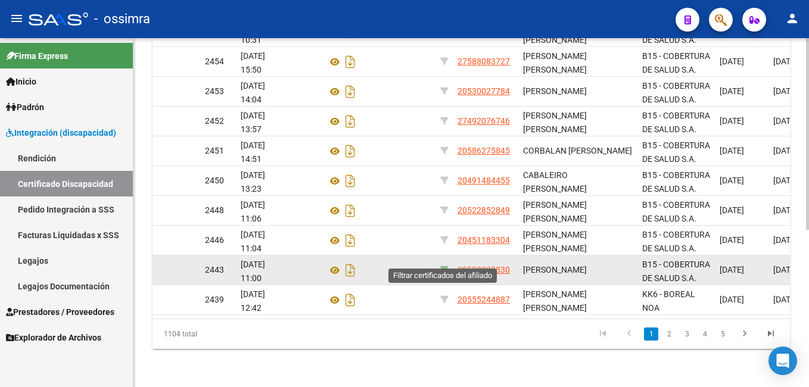
click at [447, 266] on icon at bounding box center [444, 270] width 8 height 8
type input "20-53003383-0"
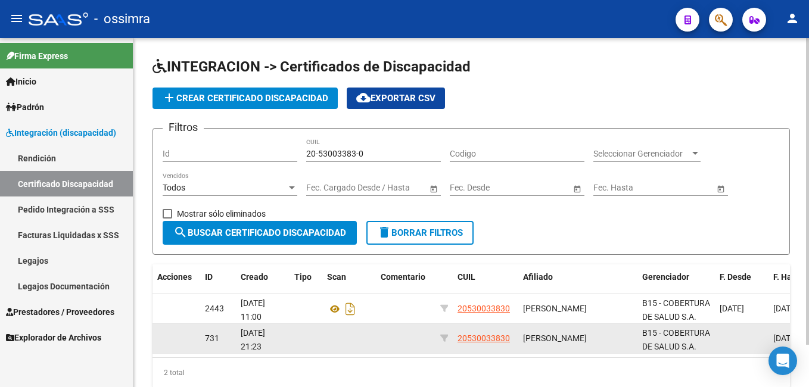
scroll to position [0, 1]
drag, startPoint x: 266, startPoint y: 334, endPoint x: 288, endPoint y: 334, distance: 21.4
click at [288, 334] on datatable-body-cell "[DATE] 21:23" at bounding box center [263, 338] width 54 height 29
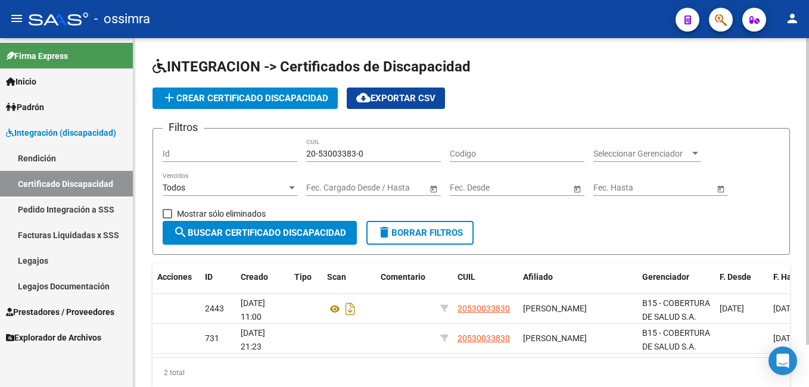
drag, startPoint x: 288, startPoint y: 334, endPoint x: 312, endPoint y: 356, distance: 32.5
click at [312, 356] on datatable-body "2443 [DATE] 11:00 20530033830 [PERSON_NAME] B15 - COBERTURA DE SALUD [DATE] [DA…" at bounding box center [471, 325] width 637 height 63
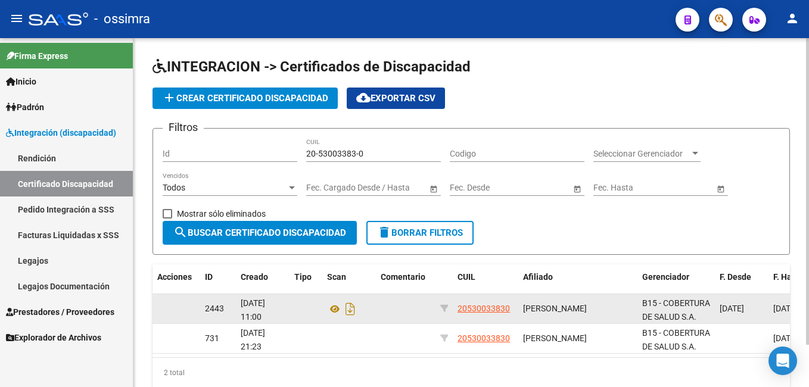
drag, startPoint x: 239, startPoint y: 302, endPoint x: 288, endPoint y: 303, distance: 48.9
click at [288, 303] on datatable-body-cell "[DATE] 11:00" at bounding box center [263, 308] width 54 height 29
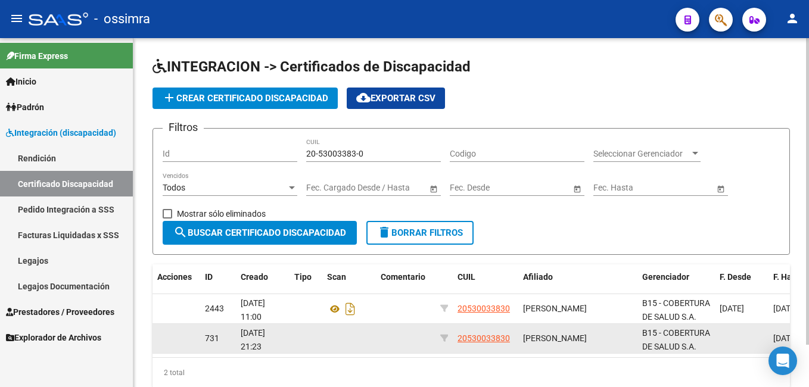
drag, startPoint x: 288, startPoint y: 303, endPoint x: 312, endPoint y: 341, distance: 45.3
click at [312, 341] on datatable-body-cell at bounding box center [306, 338] width 33 height 29
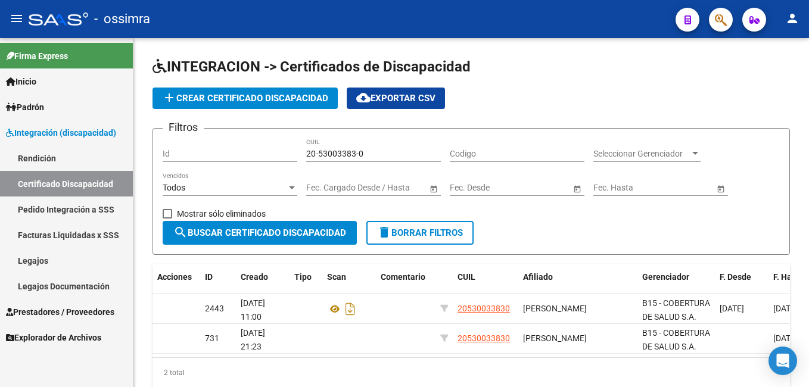
click at [72, 189] on link "Certificado Discapacidad" at bounding box center [66, 184] width 133 height 26
click at [95, 203] on link "Pedido Integración a SSS" at bounding box center [66, 210] width 133 height 26
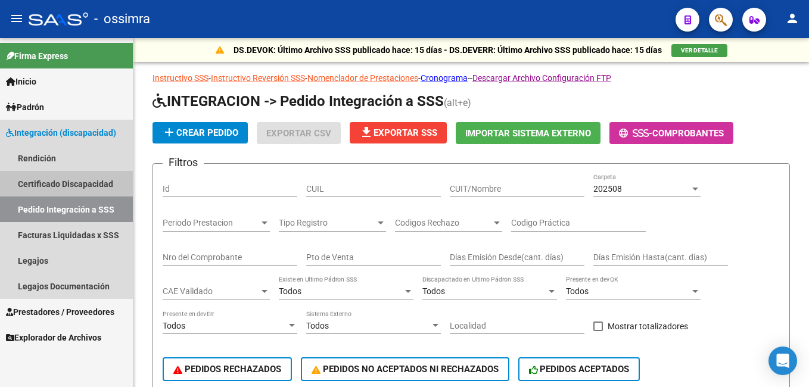
click at [98, 179] on link "Certificado Discapacidad" at bounding box center [66, 184] width 133 height 26
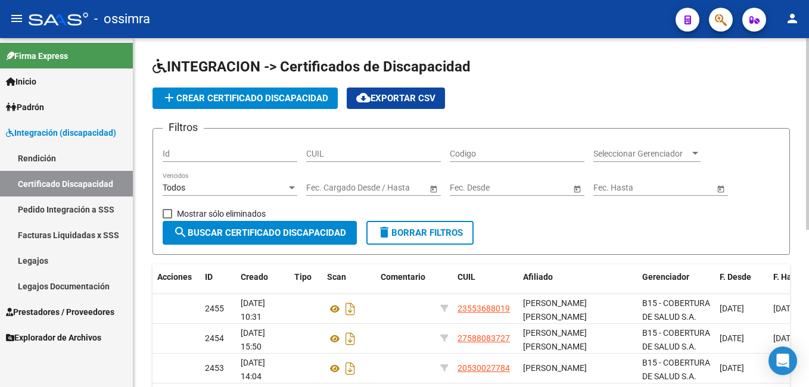
click at [336, 154] on input "CUIL" at bounding box center [373, 154] width 135 height 10
paste input "20-36420566-0"
type input "20-36420566-0"
click at [287, 229] on span "search Buscar Certificado Discapacidad" at bounding box center [259, 233] width 173 height 11
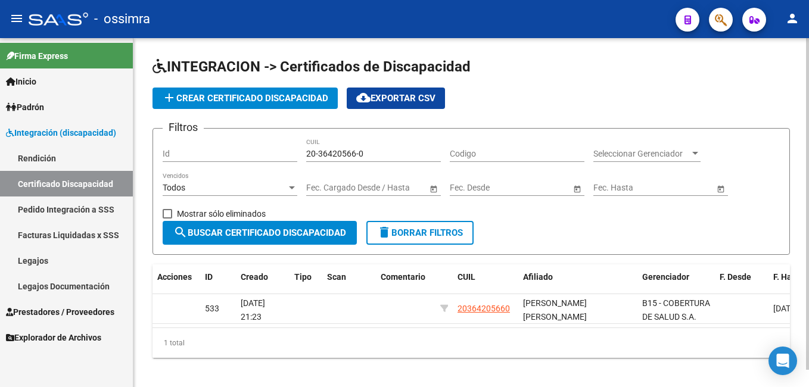
click at [241, 99] on span "add Crear Certificado Discapacidad" at bounding box center [245, 98] width 166 height 11
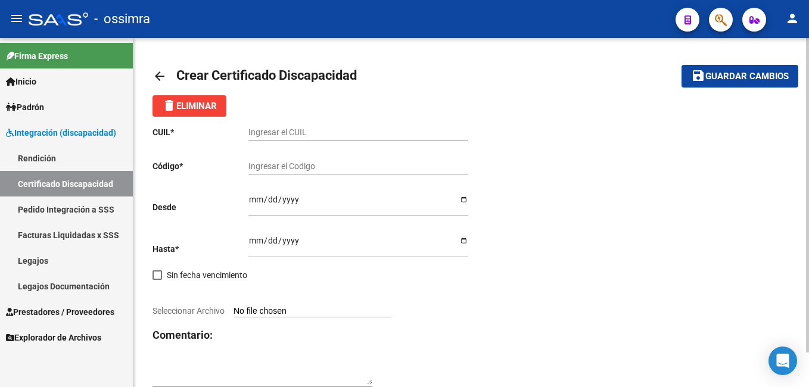
click at [293, 135] on input "Ingresar el CUIL" at bounding box center [358, 132] width 220 height 10
paste input "20-36420566-0"
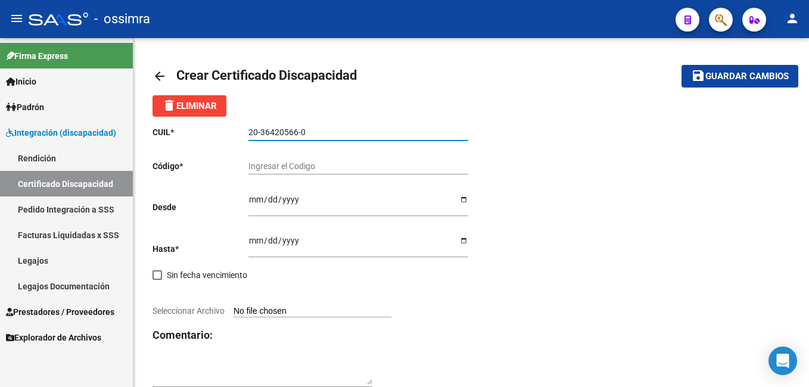
type input "20-36420566-0"
click at [272, 311] on input "Seleccionar Archivo" at bounding box center [313, 311] width 158 height 11
type input "C:\fakepath\PDF 1- [PERSON_NAME] [PERSON_NAME].pdf"
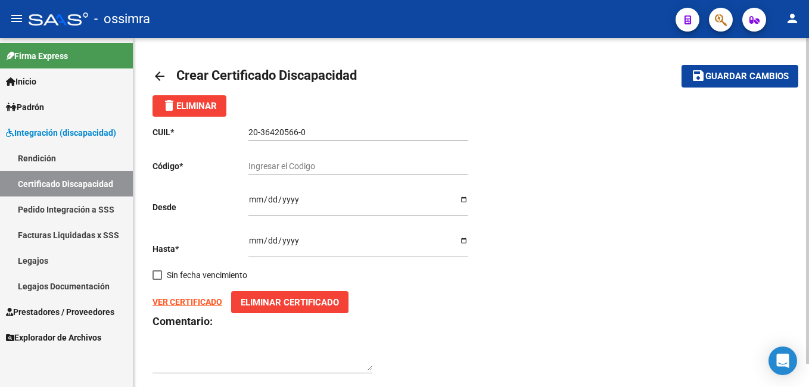
click at [201, 299] on strong "VER CERTIFICADO" at bounding box center [188, 302] width 70 height 10
click at [315, 162] on input "Ingresar el Codigo" at bounding box center [358, 166] width 220 height 10
paste input "ARG02000364205662023050820330508TUC136"
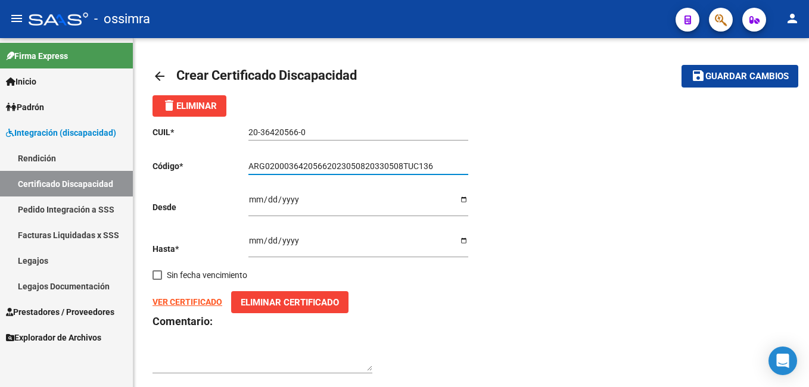
type input "ARG02000364205662023050820330508TUC136"
click at [254, 195] on input "Ingresar fec. Desde" at bounding box center [358, 204] width 220 height 18
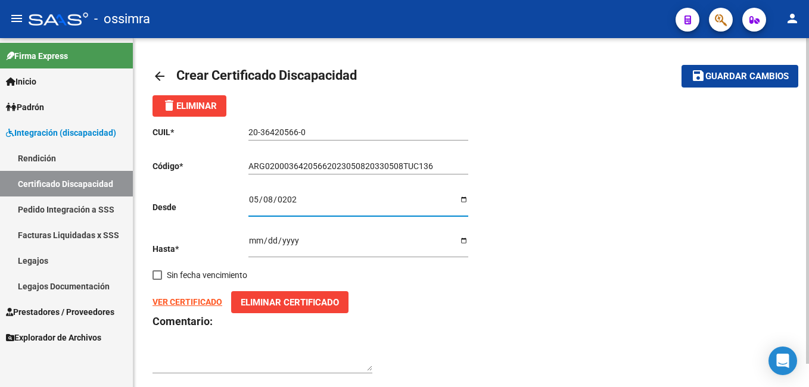
type input "[DATE]"
click at [256, 242] on input "Ingresar fec. Hasta" at bounding box center [358, 245] width 220 height 18
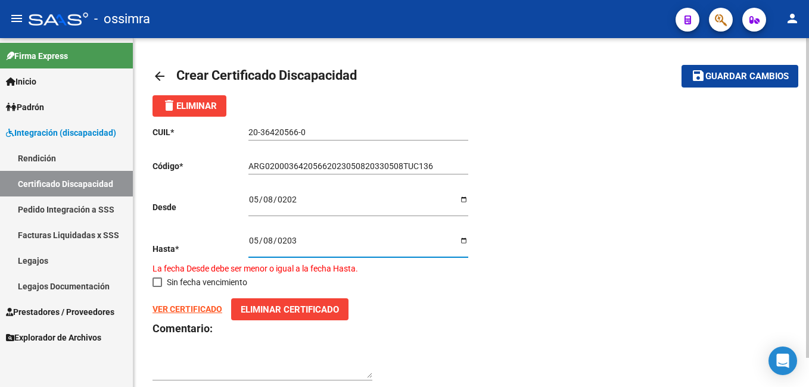
type input "[DATE]"
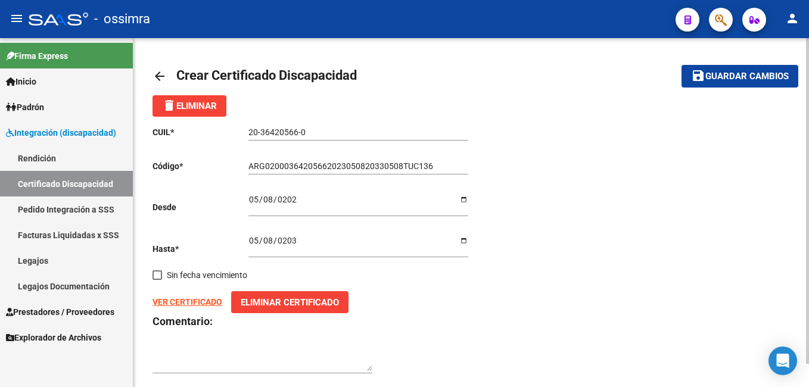
click at [453, 303] on div "VER CERTIFICADO Eliminar Certificado" at bounding box center [312, 302] width 319 height 22
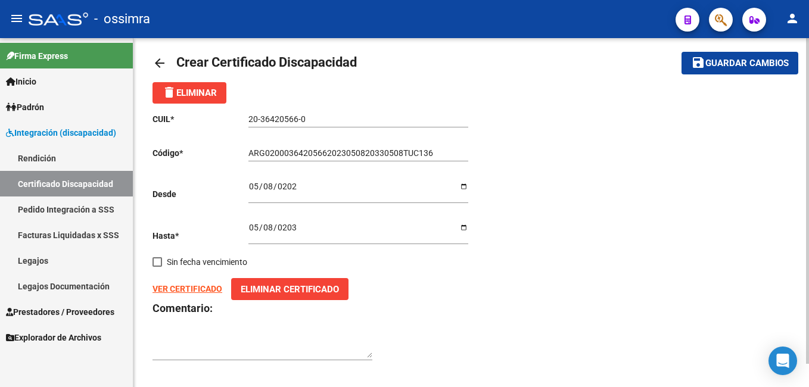
scroll to position [25, 0]
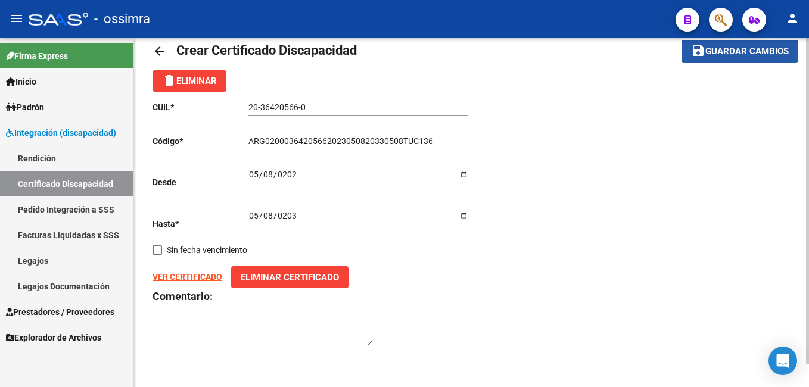
click at [735, 54] on span "Guardar cambios" at bounding box center [746, 51] width 83 height 11
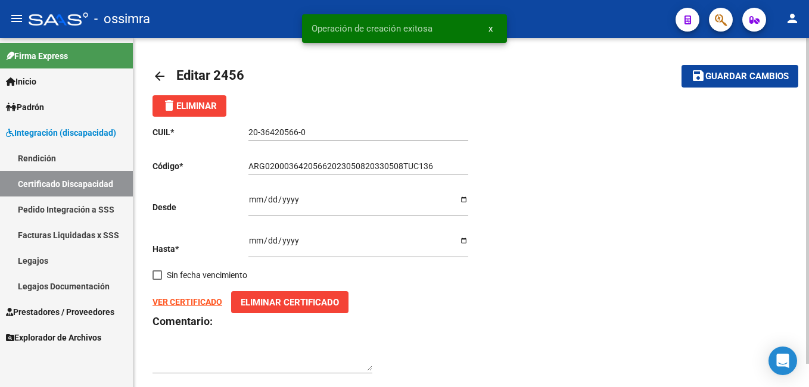
click at [28, 256] on link "Legajos" at bounding box center [66, 261] width 133 height 26
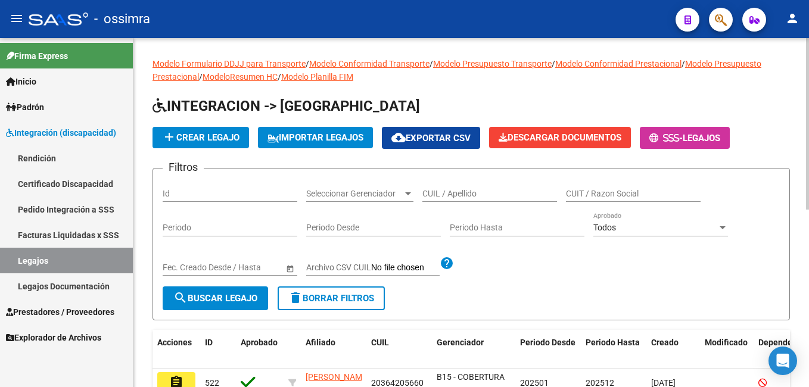
click at [459, 192] on input "CUIL / Apellido" at bounding box center [489, 194] width 135 height 10
paste input "ARG02000364205662023050820330508TUC136"
type input "A"
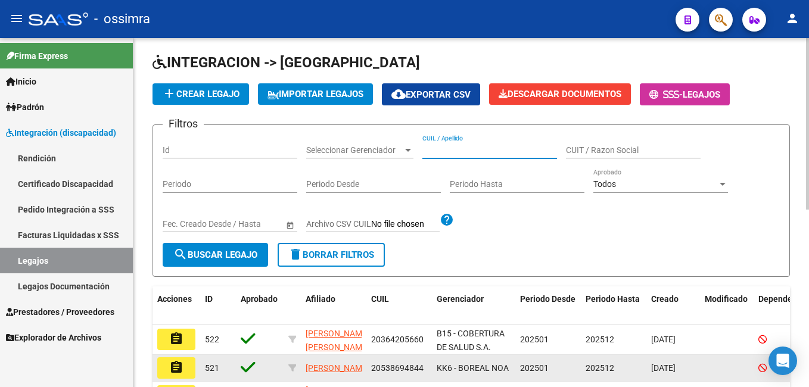
scroll to position [60, 0]
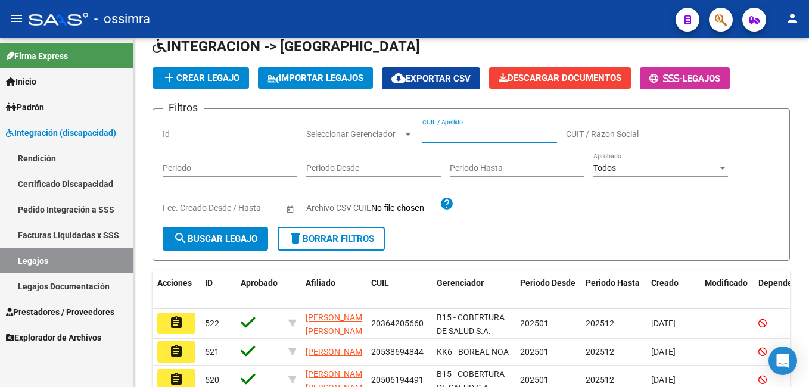
click at [175, 323] on mat-icon "assignment" at bounding box center [176, 323] width 14 height 14
